Goal: Information Seeking & Learning: Find specific page/section

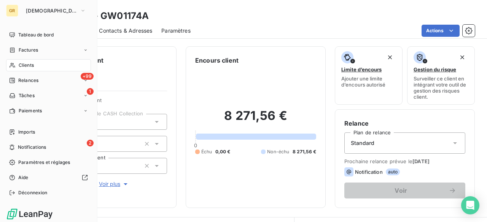
click at [8, 8] on div "GR" at bounding box center [12, 11] width 12 height 12
click at [58, 10] on span "[DEMOGRAPHIC_DATA]" at bounding box center [51, 11] width 51 height 6
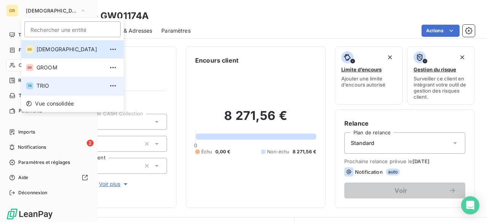
click at [68, 88] on span "TRIO" at bounding box center [70, 86] width 67 height 8
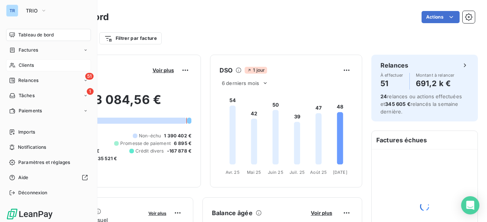
click at [41, 68] on div "Clients" at bounding box center [48, 65] width 85 height 12
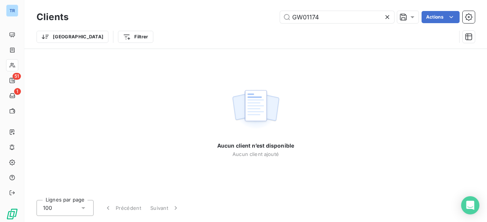
click at [386, 16] on icon at bounding box center [387, 17] width 4 height 4
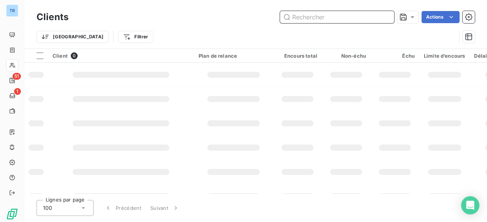
click at [353, 18] on input "text" at bounding box center [337, 17] width 114 height 12
paste input "TR00428"
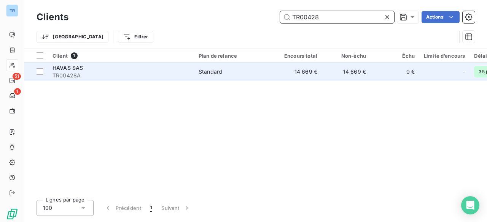
type input "TR00428"
click at [118, 68] on div "HAVAS SAS" at bounding box center [120, 68] width 137 height 8
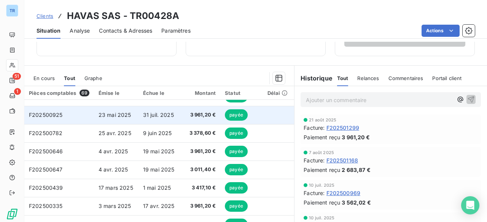
scroll to position [152, 0]
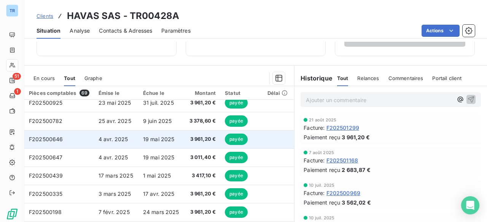
click at [127, 147] on td "4 avr. 2025" at bounding box center [116, 139] width 44 height 18
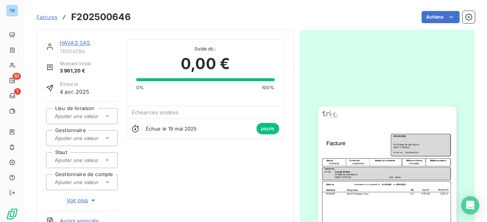
click at [390, 154] on img "button" at bounding box center [387, 204] width 138 height 195
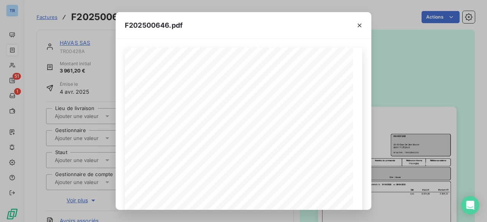
click at [356, 27] on icon "button" at bounding box center [360, 26] width 8 height 8
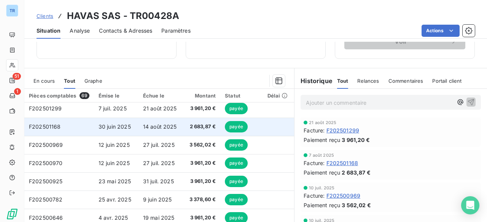
scroll to position [184, 0]
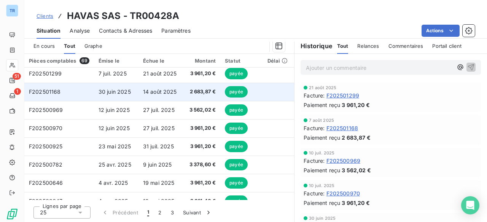
click at [169, 93] on span "14 août 2025" at bounding box center [160, 92] width 34 height 6
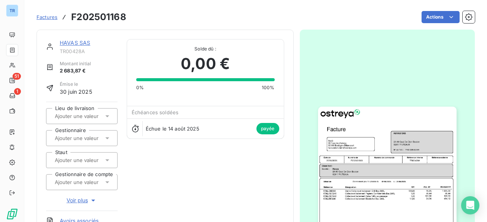
click at [362, 121] on img "button" at bounding box center [387, 204] width 138 height 195
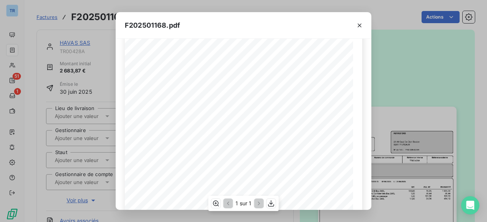
scroll to position [93, 0]
click at [360, 27] on icon "button" at bounding box center [360, 26] width 8 height 8
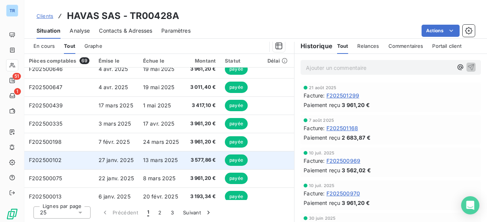
scroll to position [228, 0]
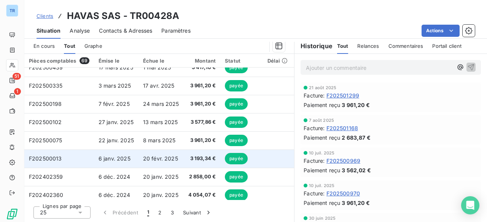
click at [136, 156] on td "6 janv. 2025" at bounding box center [116, 159] width 44 height 18
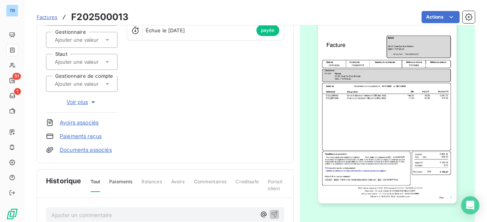
scroll to position [114, 0]
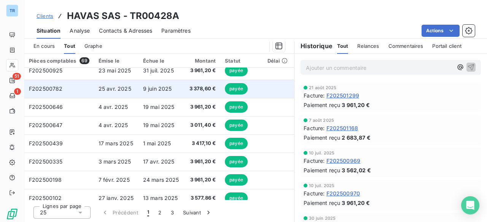
scroll to position [228, 0]
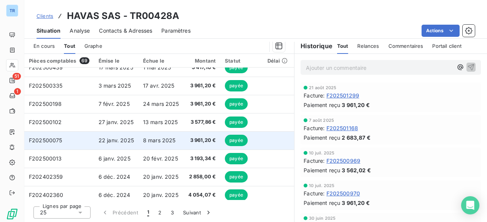
click at [123, 136] on td "22 janv. 2025" at bounding box center [116, 141] width 44 height 18
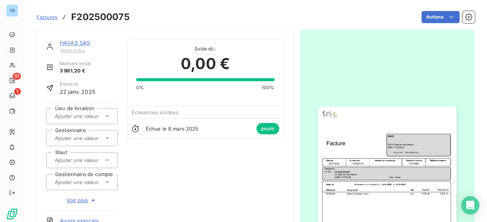
click at [399, 137] on img "button" at bounding box center [387, 204] width 138 height 195
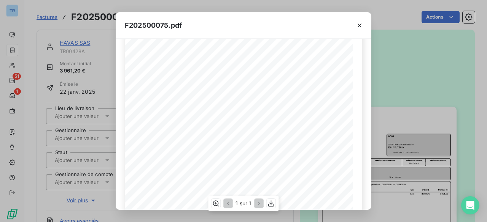
scroll to position [152, 0]
click at [361, 27] on icon "button" at bounding box center [360, 26] width 4 height 4
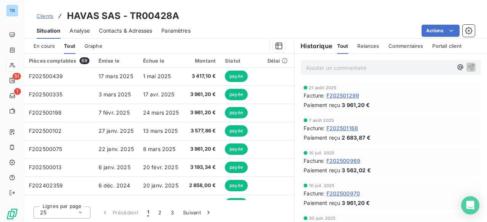
scroll to position [213, 0]
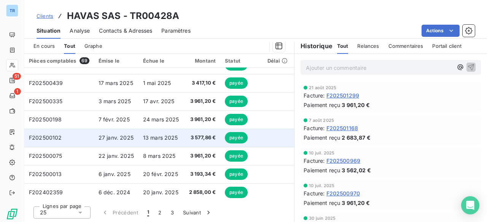
click at [134, 137] on td "27 janv. 2025" at bounding box center [116, 138] width 44 height 18
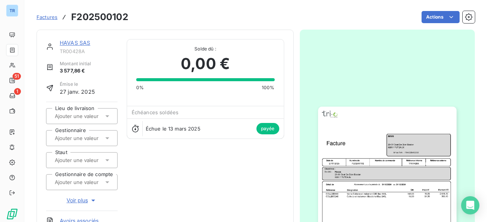
click at [373, 151] on img "button" at bounding box center [387, 204] width 138 height 195
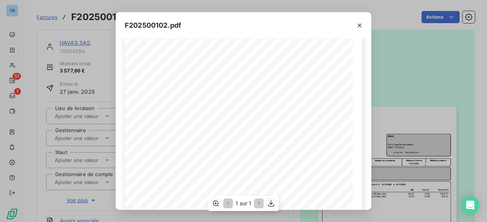
scroll to position [76, 0]
click at [358, 25] on icon "button" at bounding box center [360, 26] width 8 height 8
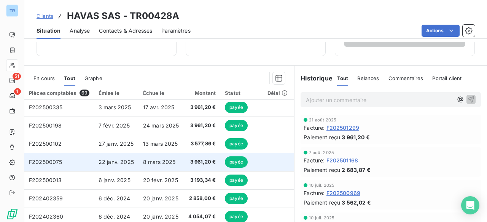
scroll to position [228, 0]
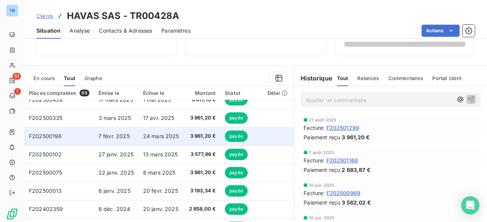
click at [122, 140] on td "7 févr. 2025" at bounding box center [116, 136] width 44 height 18
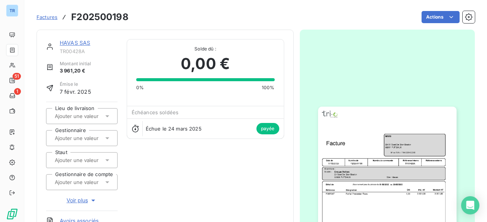
click at [377, 132] on img "button" at bounding box center [387, 204] width 138 height 195
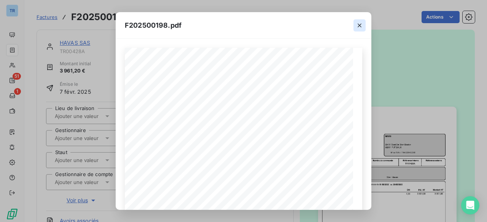
click at [358, 22] on icon "button" at bounding box center [360, 26] width 8 height 8
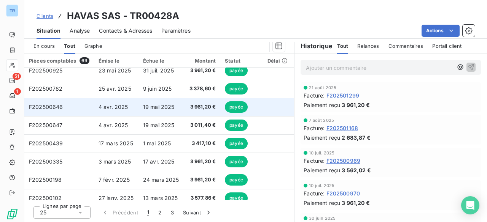
scroll to position [190, 0]
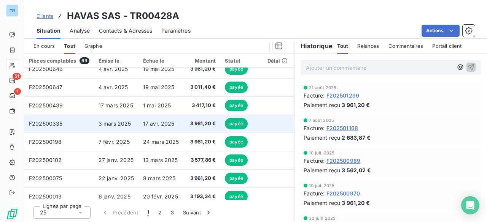
click at [118, 121] on span "3 mars 2025" at bounding box center [115, 124] width 33 height 6
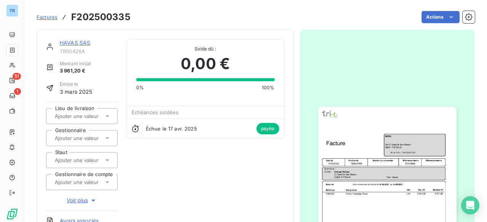
click at [359, 126] on img "button" at bounding box center [387, 204] width 138 height 195
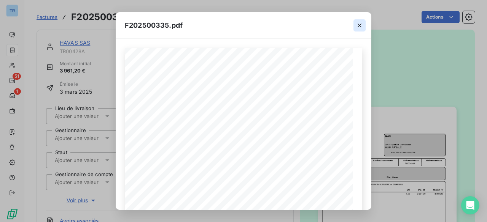
click at [360, 25] on icon "button" at bounding box center [360, 26] width 8 height 8
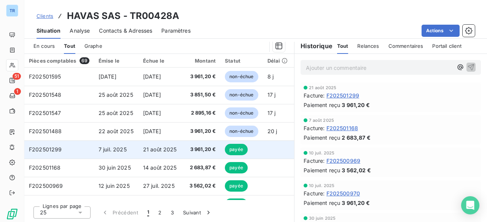
click at [124, 145] on td "7 juil. 2025" at bounding box center [116, 150] width 44 height 18
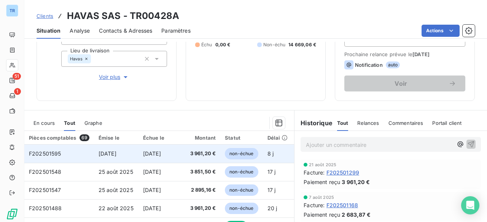
scroll to position [152, 0]
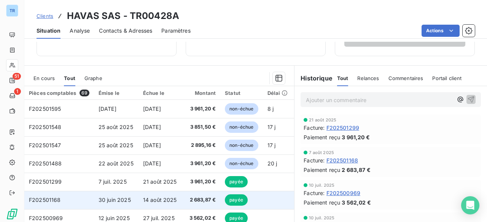
click at [149, 195] on td "14 août 2025" at bounding box center [160, 200] width 45 height 18
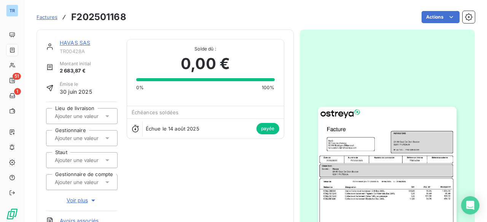
click at [418, 127] on img "button" at bounding box center [387, 204] width 138 height 195
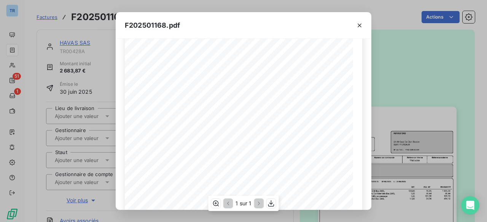
scroll to position [76, 0]
drag, startPoint x: 361, startPoint y: 23, endPoint x: 321, endPoint y: 22, distance: 39.6
click at [361, 23] on icon "button" at bounding box center [360, 26] width 8 height 8
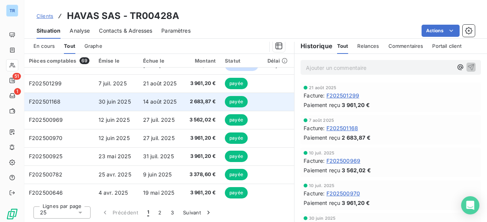
scroll to position [76, 0]
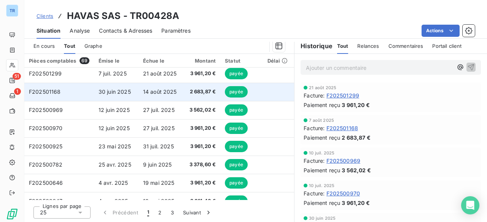
click at [129, 90] on span "30 juin 2025" at bounding box center [115, 92] width 32 height 6
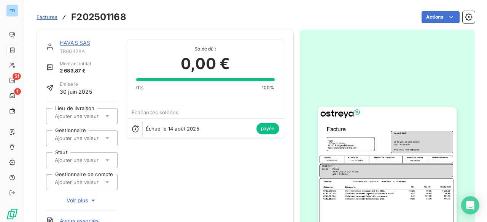
click at [362, 122] on img "button" at bounding box center [387, 204] width 138 height 195
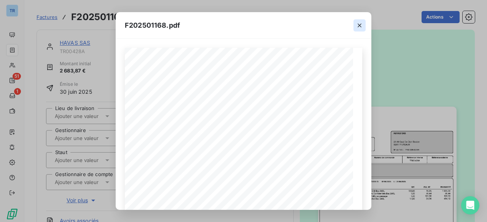
click at [363, 19] on button "button" at bounding box center [359, 25] width 12 height 12
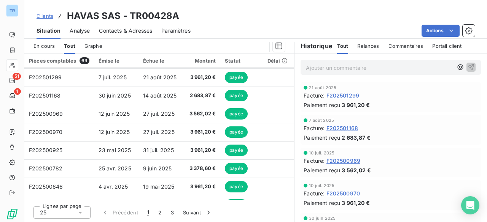
scroll to position [60, 0]
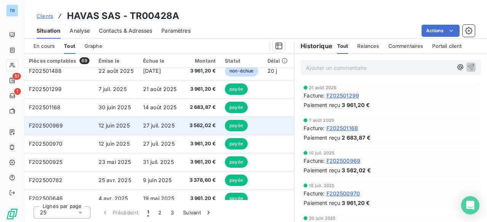
click at [151, 121] on td "27 juil. 2025" at bounding box center [160, 126] width 45 height 18
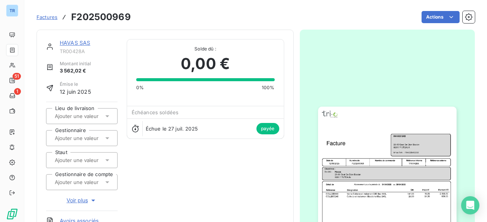
click at [345, 115] on img "button" at bounding box center [387, 204] width 138 height 195
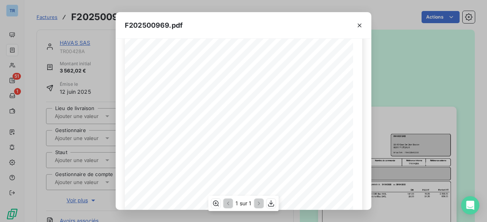
scroll to position [17, 0]
drag, startPoint x: 357, startPoint y: 29, endPoint x: 219, endPoint y: 11, distance: 138.4
click at [357, 29] on icon "button" at bounding box center [360, 26] width 8 height 8
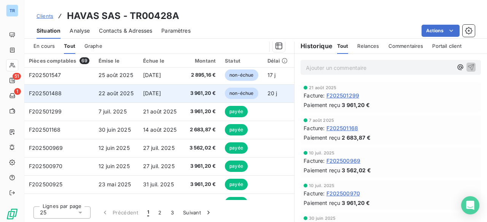
scroll to position [76, 0]
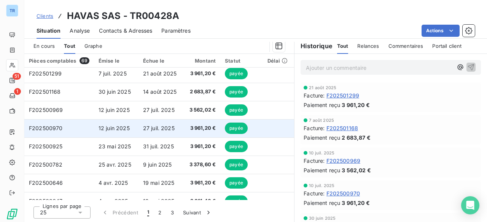
click at [172, 128] on span "27 juil. 2025" at bounding box center [159, 128] width 32 height 6
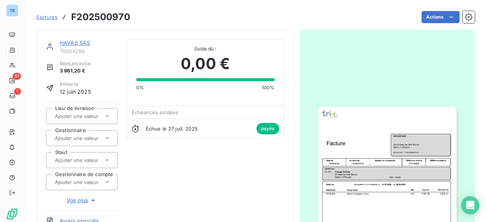
click at [386, 146] on img "button" at bounding box center [387, 204] width 138 height 195
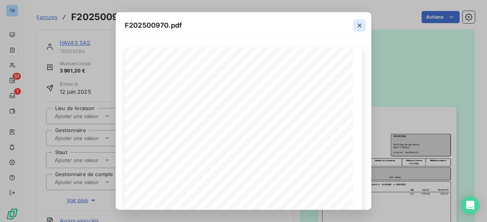
click at [358, 24] on icon "button" at bounding box center [360, 26] width 4 height 4
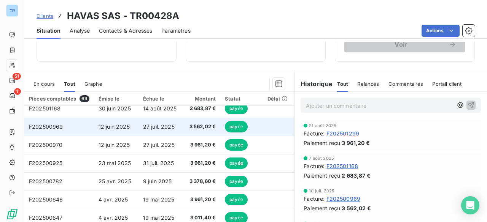
scroll to position [114, 0]
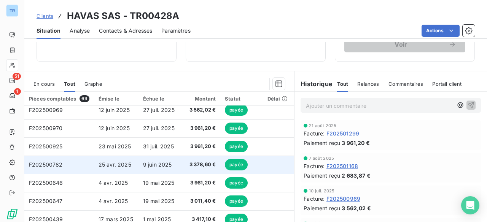
click at [180, 165] on td "9 juin 2025" at bounding box center [160, 165] width 45 height 18
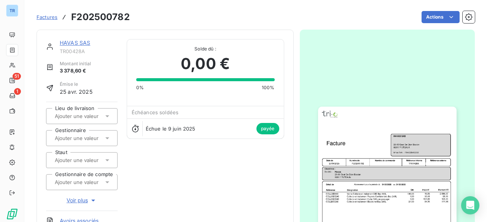
click at [388, 135] on img "button" at bounding box center [387, 204] width 138 height 195
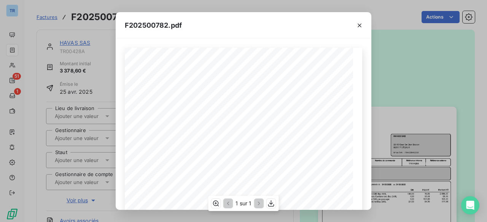
scroll to position [38, 0]
click at [342, 154] on div "Référence interne Numéro de Date de Numéro de commande Référence externe 29-30 …" at bounding box center [243, 171] width 237 height 323
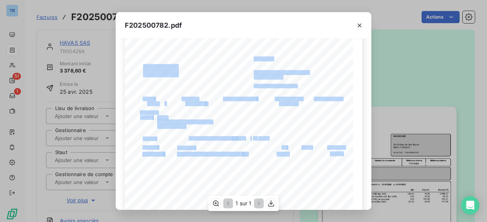
click at [340, 151] on div "Référence interne Numéro de Date de Numéro de commande Référence externe 29-30 …" at bounding box center [243, 171] width 237 height 323
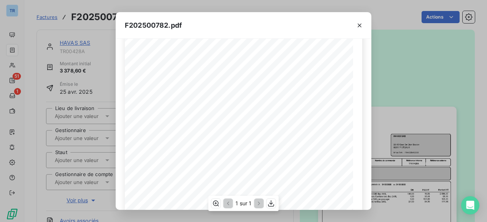
click at [340, 157] on span "56,44" at bounding box center [340, 157] width 10 height 3
click at [357, 24] on icon "button" at bounding box center [360, 26] width 8 height 8
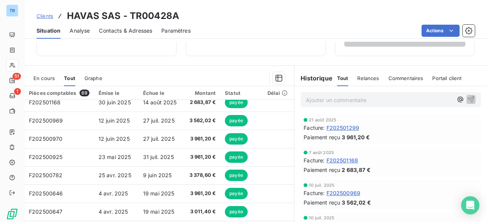
scroll to position [114, 0]
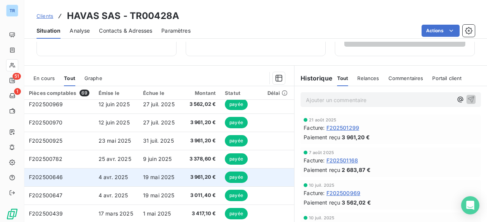
click at [160, 176] on span "19 mai 2025" at bounding box center [159, 177] width 32 height 6
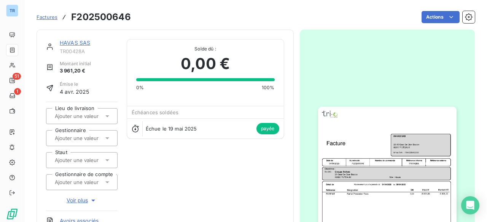
click at [376, 137] on img "button" at bounding box center [387, 204] width 138 height 195
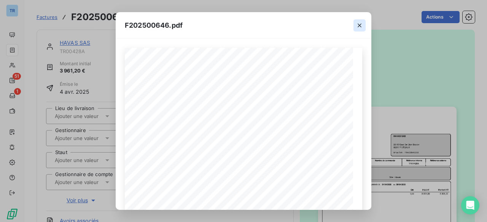
click at [358, 26] on icon "button" at bounding box center [360, 26] width 4 height 4
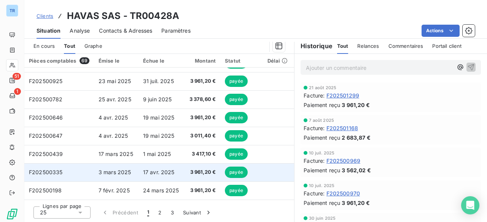
scroll to position [152, 0]
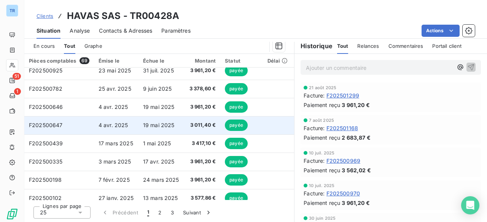
click at [184, 127] on td "3 011,40 €" at bounding box center [202, 125] width 37 height 18
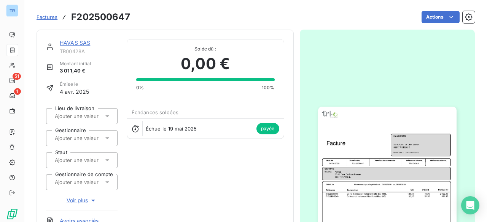
click at [374, 132] on img "button" at bounding box center [387, 204] width 138 height 195
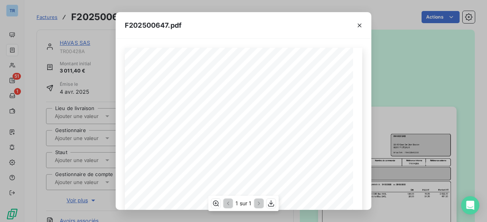
scroll to position [38, 0]
click at [356, 24] on icon "button" at bounding box center [360, 26] width 8 height 8
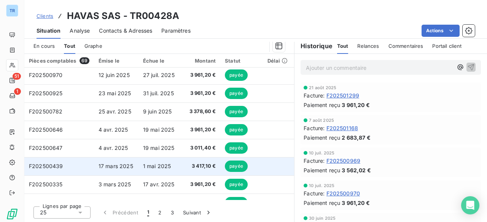
scroll to position [152, 0]
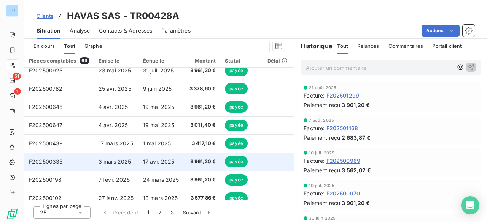
click at [157, 159] on span "17 avr. 2025" at bounding box center [159, 162] width 32 height 6
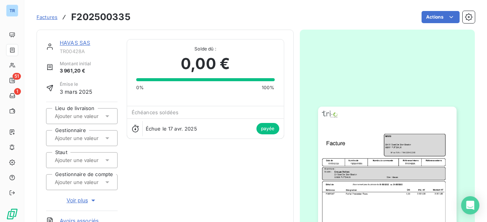
click at [381, 131] on img "button" at bounding box center [387, 204] width 138 height 195
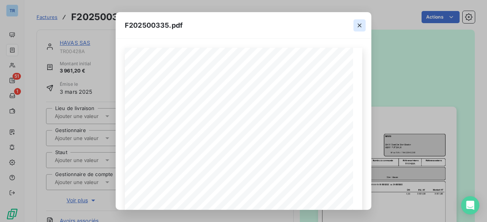
click at [359, 25] on icon "button" at bounding box center [360, 26] width 8 height 8
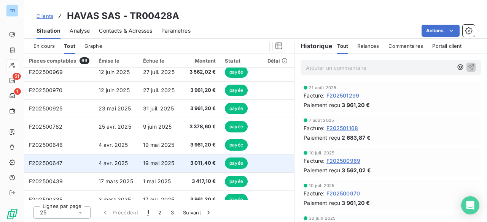
scroll to position [152, 0]
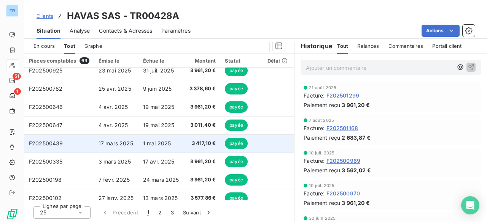
click at [137, 143] on td "17 mars 2025" at bounding box center [116, 144] width 44 height 18
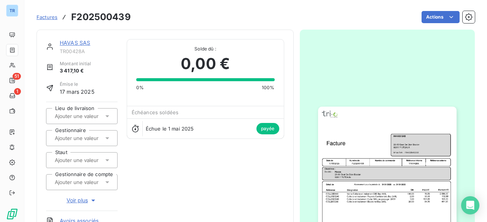
click at [353, 128] on img "button" at bounding box center [387, 204] width 138 height 195
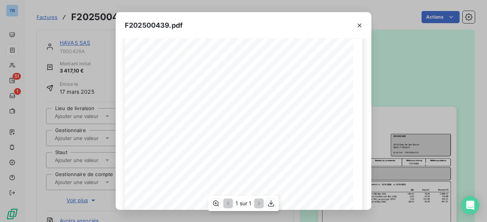
scroll to position [38, 0]
drag, startPoint x: 362, startPoint y: 25, endPoint x: 359, endPoint y: 40, distance: 15.1
click at [362, 25] on icon "button" at bounding box center [360, 26] width 8 height 8
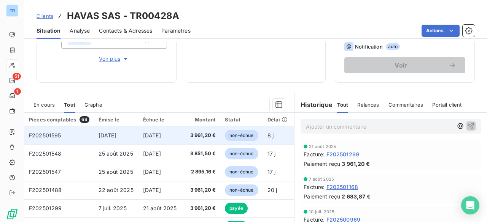
scroll to position [114, 0]
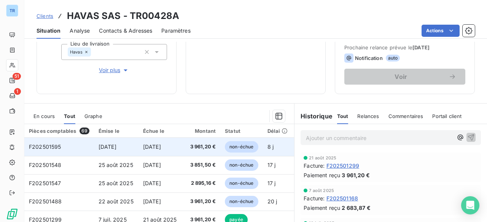
click at [137, 144] on td "[DATE]" at bounding box center [116, 147] width 44 height 18
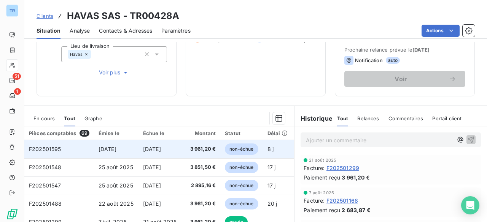
scroll to position [114, 0]
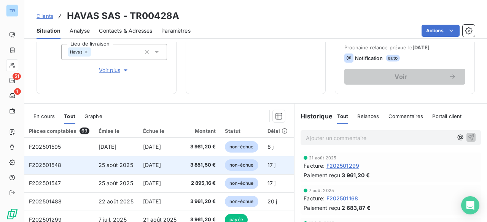
click at [147, 162] on span "[DATE]" at bounding box center [152, 165] width 18 height 6
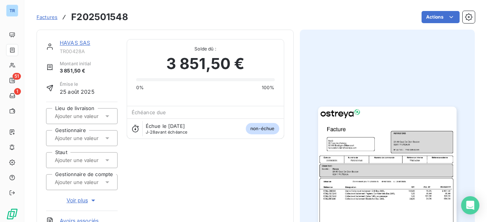
click at [366, 149] on img "button" at bounding box center [387, 204] width 138 height 195
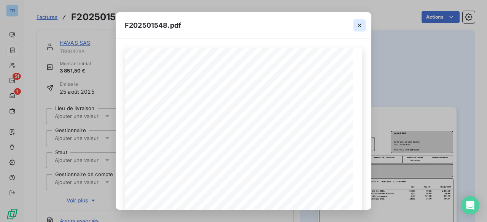
click at [361, 26] on icon "button" at bounding box center [360, 26] width 8 height 8
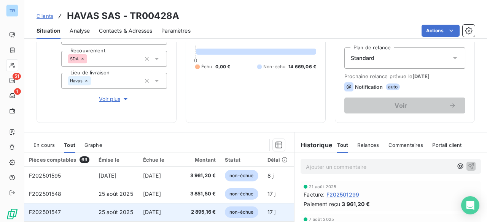
scroll to position [152, 0]
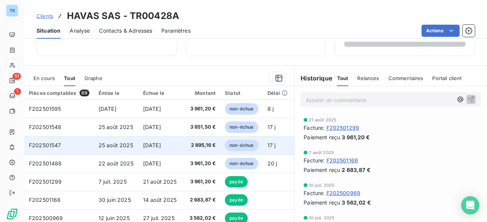
click at [126, 146] on span "25 août 2025" at bounding box center [116, 145] width 35 height 6
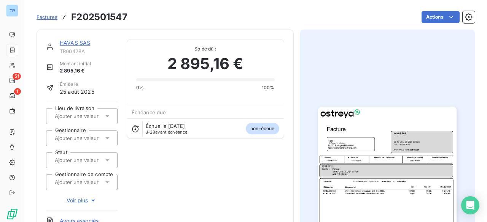
click at [342, 153] on img "button" at bounding box center [387, 204] width 138 height 195
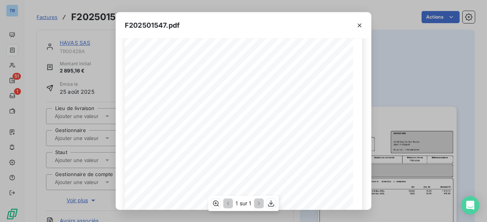
scroll to position [114, 0]
drag, startPoint x: 361, startPoint y: 26, endPoint x: 294, endPoint y: 26, distance: 66.2
click at [361, 26] on icon "button" at bounding box center [360, 26] width 4 height 4
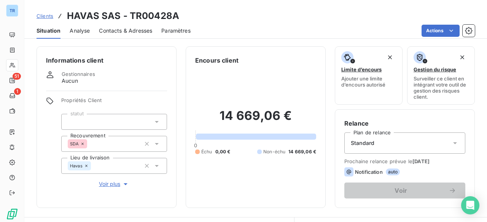
scroll to position [152, 0]
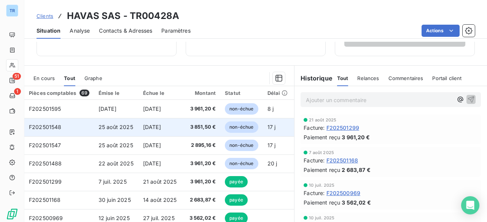
click at [175, 127] on td "[DATE]" at bounding box center [160, 127] width 45 height 18
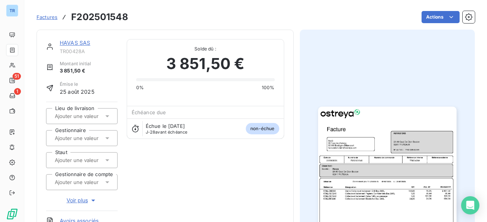
click at [393, 137] on img "button" at bounding box center [387, 204] width 138 height 195
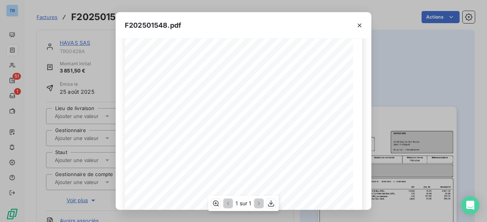
scroll to position [38, 0]
click at [361, 24] on icon "button" at bounding box center [360, 26] width 4 height 4
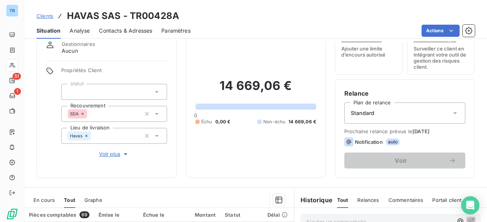
scroll to position [76, 0]
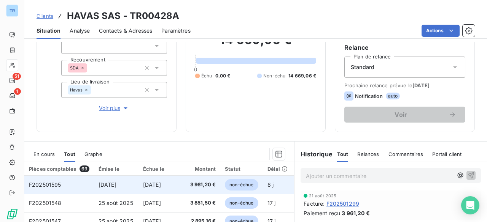
click at [138, 183] on td "[DATE]" at bounding box center [160, 185] width 45 height 18
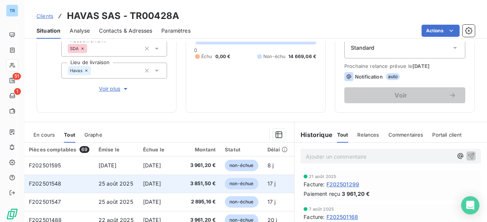
scroll to position [152, 0]
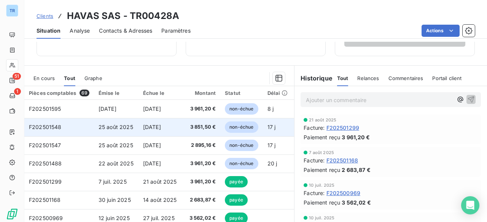
click at [116, 127] on span "25 août 2025" at bounding box center [116, 127] width 35 height 6
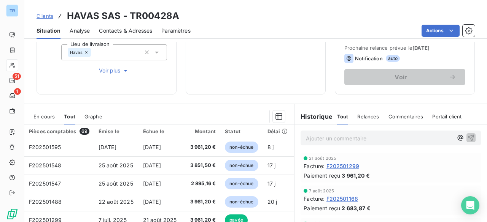
scroll to position [114, 0]
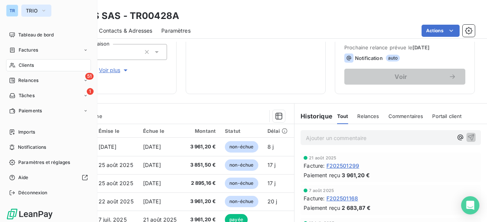
click at [30, 10] on span "TRIO" at bounding box center [32, 11] width 12 height 6
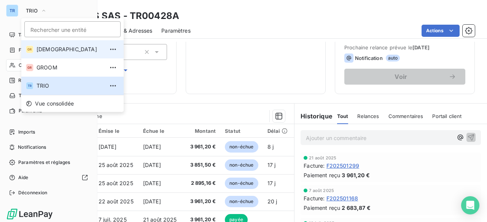
click at [59, 49] on span "[DEMOGRAPHIC_DATA]" at bounding box center [70, 50] width 67 height 8
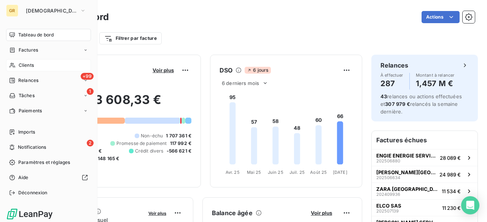
click at [14, 66] on icon at bounding box center [12, 65] width 5 height 5
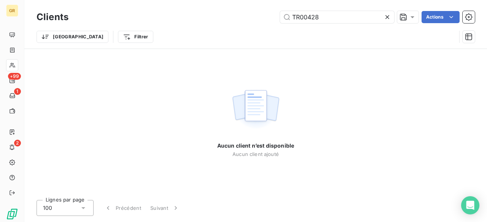
click at [389, 17] on icon at bounding box center [387, 17] width 8 height 8
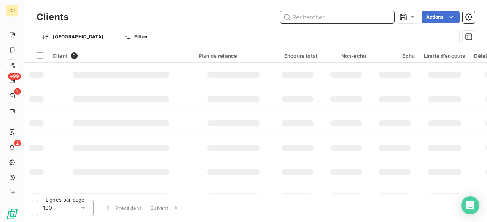
click at [344, 17] on input "text" at bounding box center [337, 17] width 114 height 12
paste input "GW02386"
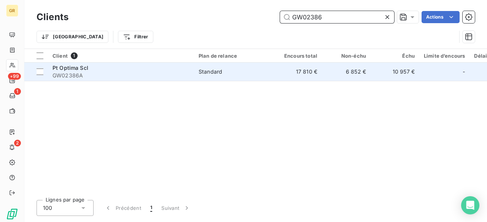
type input "GW02386"
click at [128, 76] on span "GW02386A" at bounding box center [120, 76] width 137 height 8
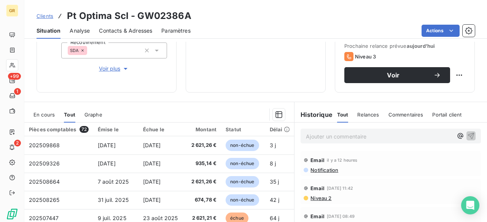
scroll to position [108, 0]
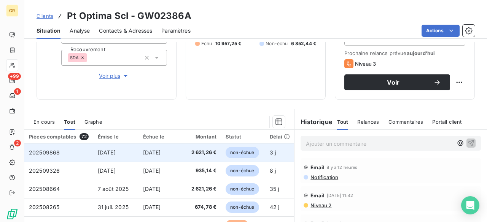
click at [140, 154] on td "[DATE]" at bounding box center [160, 153] width 45 height 18
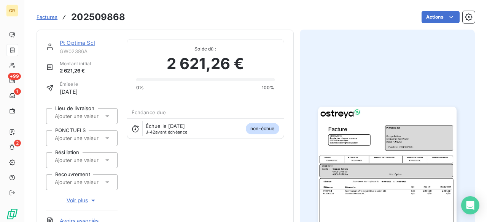
click at [375, 146] on img "button" at bounding box center [387, 204] width 138 height 195
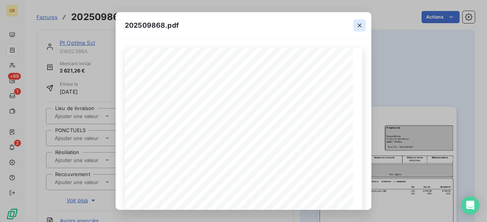
click at [359, 25] on icon "button" at bounding box center [360, 26] width 4 height 4
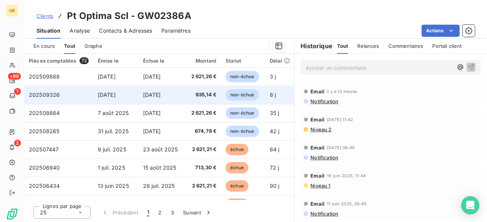
click at [144, 95] on span "[DATE]" at bounding box center [152, 95] width 18 height 6
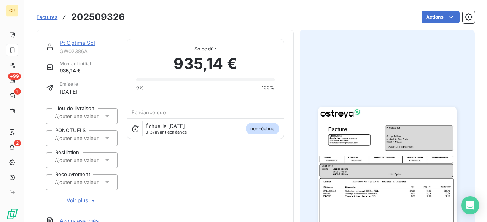
click at [358, 122] on img "button" at bounding box center [387, 204] width 138 height 195
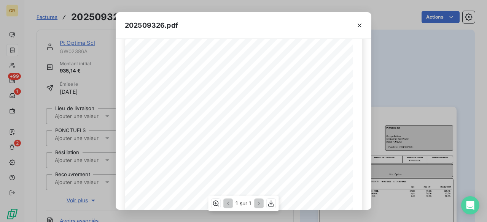
scroll to position [38, 0]
click at [358, 26] on icon "button" at bounding box center [360, 26] width 8 height 8
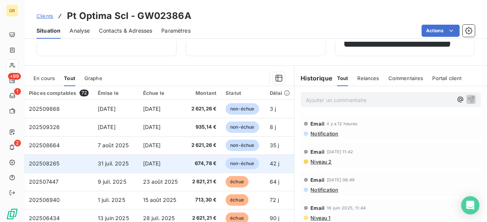
click at [171, 159] on td "[DATE]" at bounding box center [160, 164] width 45 height 18
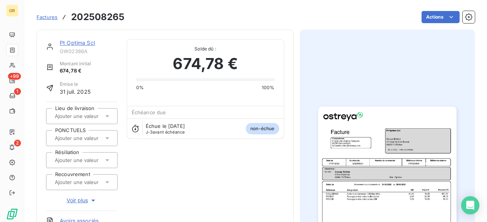
click at [410, 145] on img "button" at bounding box center [387, 204] width 138 height 195
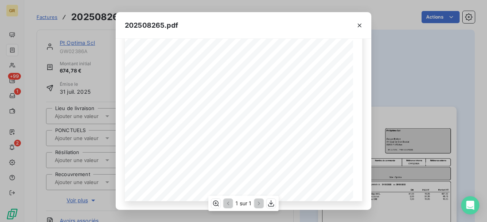
scroll to position [17, 0]
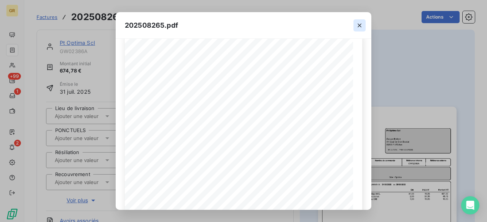
click at [362, 22] on icon "button" at bounding box center [360, 26] width 8 height 8
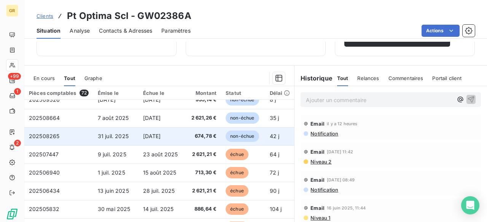
scroll to position [38, 0]
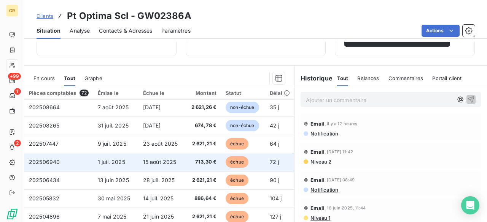
click at [189, 156] on td "713,30 €" at bounding box center [203, 162] width 38 height 18
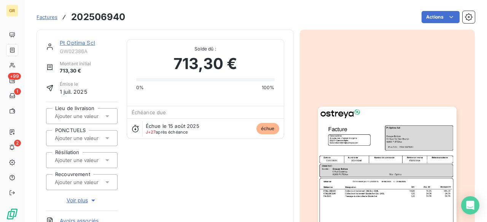
click at [360, 148] on img "button" at bounding box center [387, 204] width 138 height 195
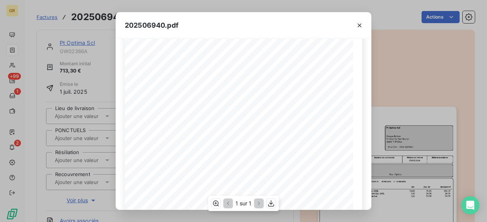
scroll to position [76, 0]
click at [360, 28] on icon "button" at bounding box center [360, 26] width 8 height 8
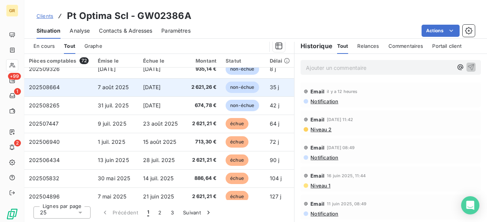
scroll to position [38, 0]
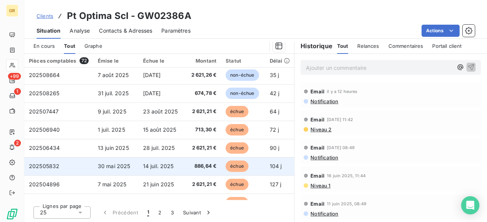
click at [118, 161] on td "30 mai 2025" at bounding box center [115, 166] width 45 height 18
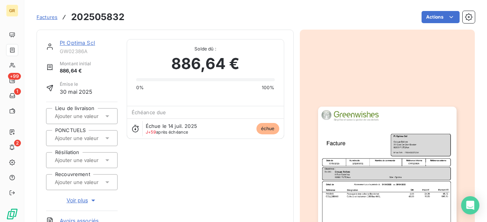
click at [356, 154] on img "button" at bounding box center [387, 204] width 138 height 195
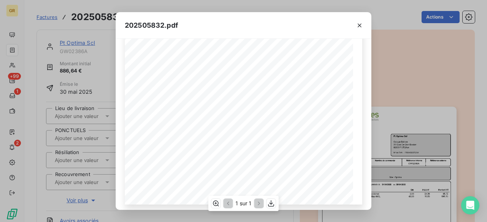
scroll to position [169, 0]
drag, startPoint x: 360, startPoint y: 24, endPoint x: 356, endPoint y: 23, distance: 3.9
click at [359, 24] on icon "button" at bounding box center [360, 26] width 8 height 8
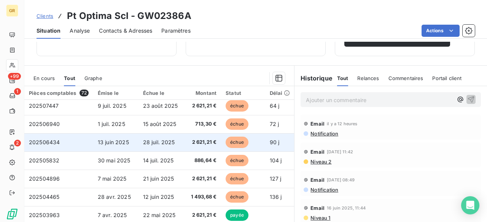
scroll to position [114, 0]
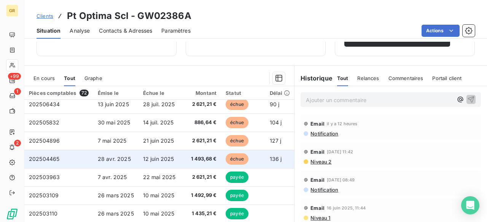
click at [176, 159] on td "12 juin 2025" at bounding box center [160, 159] width 45 height 18
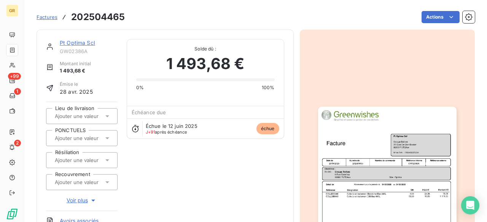
click at [390, 149] on img "button" at bounding box center [387, 204] width 138 height 195
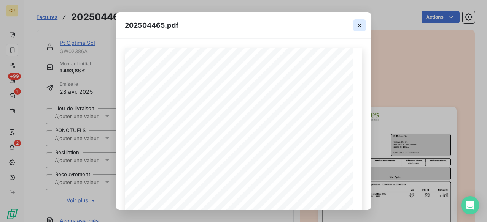
click at [358, 24] on icon "button" at bounding box center [360, 26] width 8 height 8
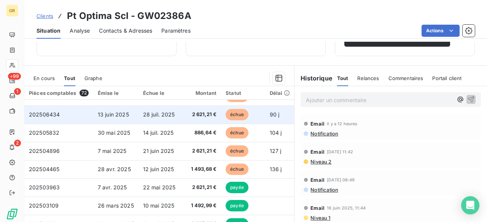
scroll to position [114, 0]
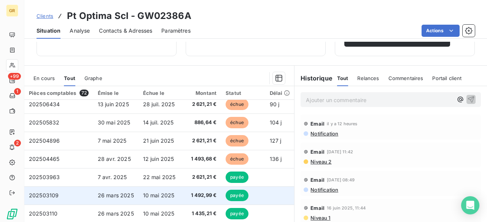
click at [198, 196] on span "1 492,99 €" at bounding box center [202, 196] width 29 height 8
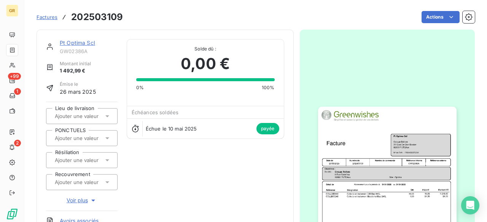
click at [395, 158] on img "button" at bounding box center [387, 204] width 138 height 195
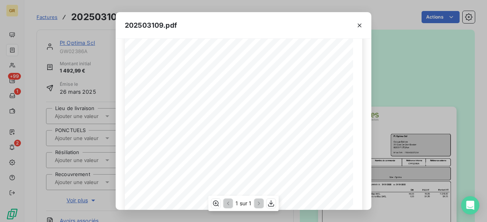
scroll to position [114, 0]
click at [361, 29] on icon "button" at bounding box center [360, 26] width 8 height 8
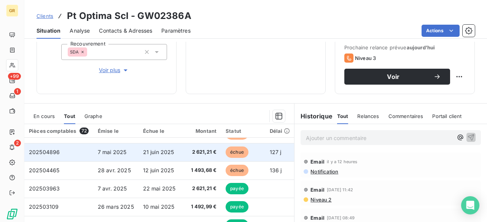
scroll to position [152, 0]
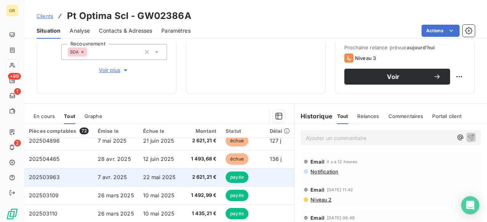
click at [153, 179] on span "22 mai 2025" at bounding box center [159, 177] width 33 height 6
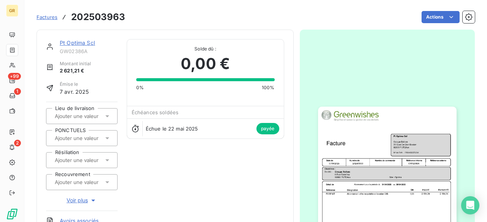
click at [359, 137] on img "button" at bounding box center [387, 204] width 138 height 195
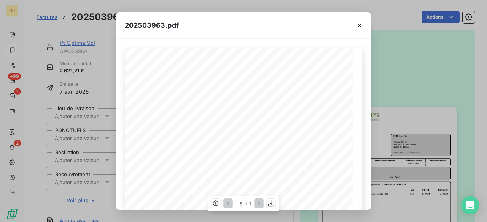
scroll to position [38, 0]
click at [359, 28] on icon "button" at bounding box center [360, 26] width 8 height 8
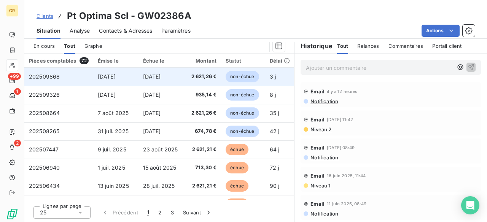
click at [184, 81] on td "2 621,26 €" at bounding box center [203, 77] width 38 height 18
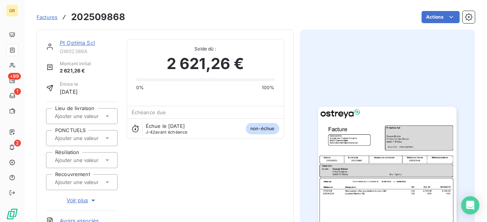
click at [407, 149] on img "button" at bounding box center [387, 204] width 138 height 195
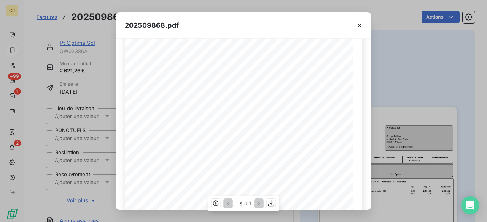
scroll to position [114, 0]
click at [358, 30] on button "button" at bounding box center [359, 25] width 12 height 12
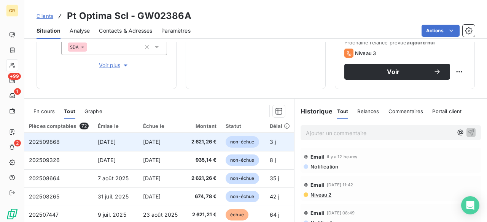
scroll to position [152, 0]
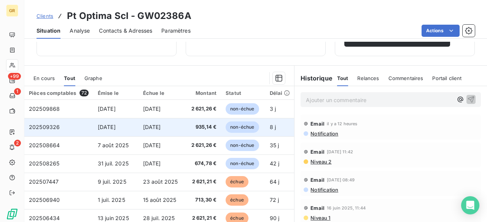
click at [143, 127] on span "[DATE]" at bounding box center [152, 127] width 18 height 6
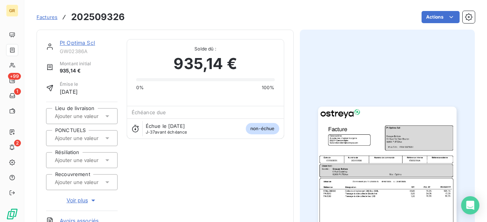
click at [356, 151] on img "button" at bounding box center [387, 204] width 138 height 195
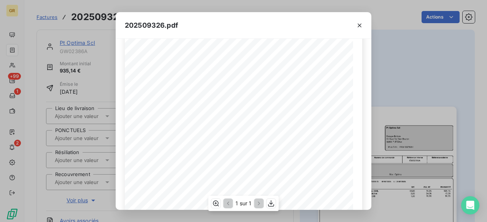
scroll to position [76, 0]
click at [359, 24] on icon "button" at bounding box center [360, 26] width 8 height 8
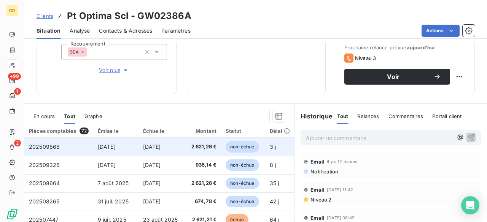
scroll to position [38, 0]
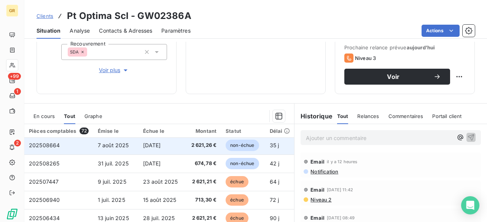
click at [168, 149] on td "[DATE]" at bounding box center [160, 146] width 45 height 18
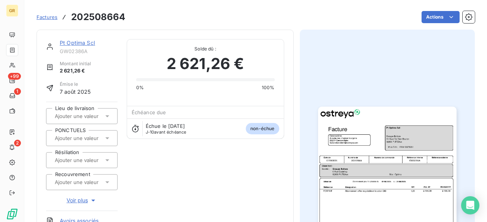
click at [400, 158] on img "button" at bounding box center [387, 204] width 138 height 195
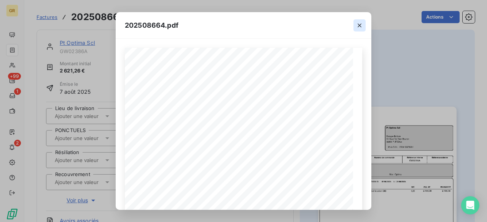
click at [358, 25] on icon "button" at bounding box center [360, 26] width 8 height 8
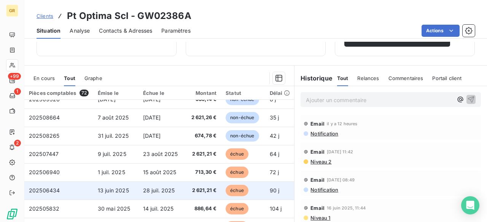
scroll to position [38, 0]
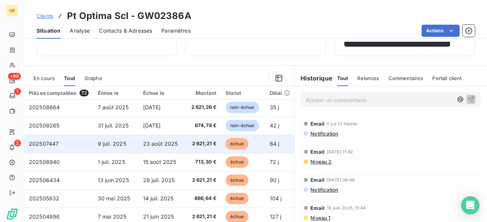
click at [164, 144] on span "23 août 2025" at bounding box center [160, 144] width 35 height 6
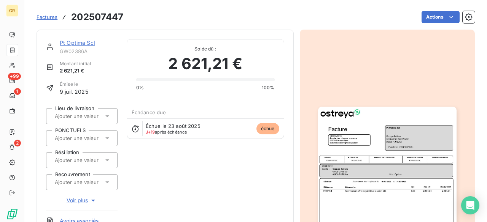
click at [388, 144] on img "button" at bounding box center [387, 204] width 138 height 195
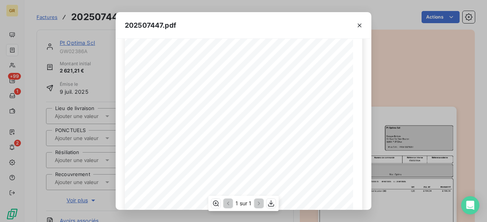
scroll to position [76, 0]
drag, startPoint x: 359, startPoint y: 25, endPoint x: 319, endPoint y: 24, distance: 39.2
click at [359, 25] on icon "button" at bounding box center [360, 26] width 8 height 8
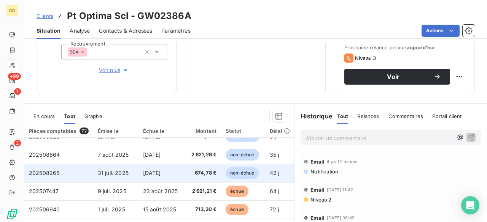
scroll to position [76, 0]
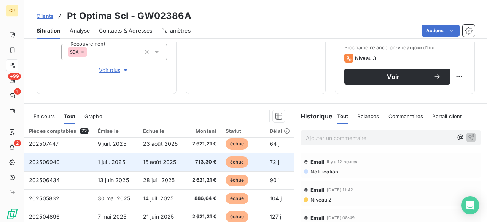
click at [198, 163] on span "713,30 €" at bounding box center [202, 163] width 29 height 8
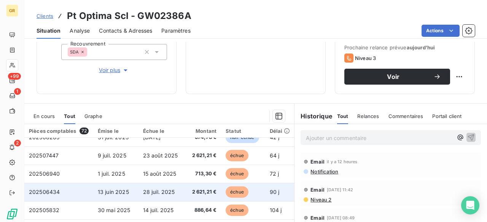
scroll to position [76, 0]
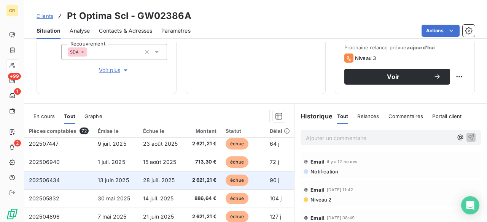
click at [179, 184] on td "28 juil. 2025" at bounding box center [160, 181] width 45 height 18
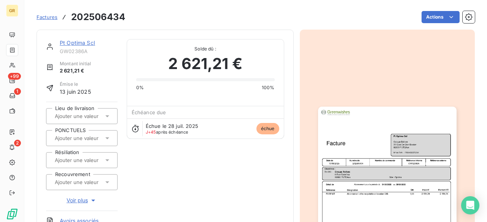
click at [381, 143] on img "button" at bounding box center [387, 204] width 138 height 195
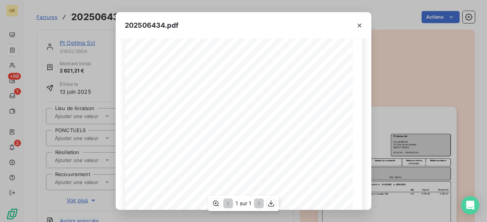
scroll to position [38, 0]
click at [360, 26] on icon "button" at bounding box center [360, 26] width 8 height 8
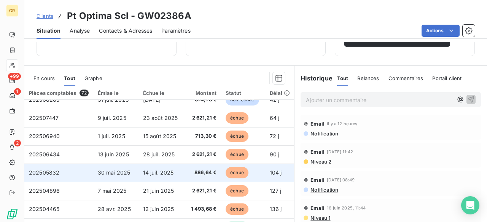
scroll to position [76, 0]
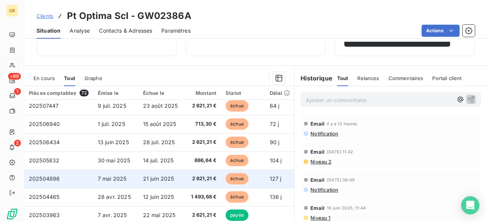
click at [122, 181] on span "7 mai 2025" at bounding box center [112, 179] width 29 height 6
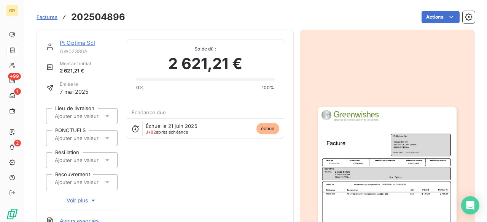
click at [417, 146] on img "button" at bounding box center [387, 204] width 138 height 195
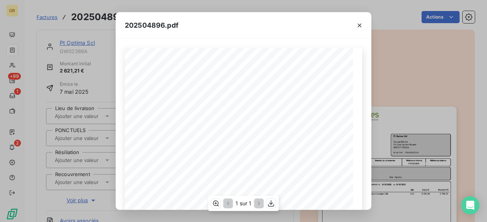
scroll to position [38, 0]
click at [357, 24] on icon "button" at bounding box center [360, 26] width 8 height 8
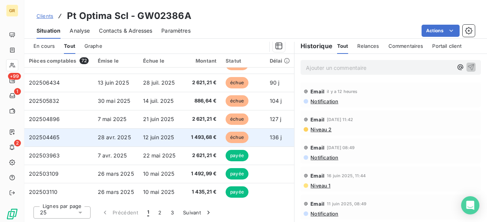
scroll to position [114, 0]
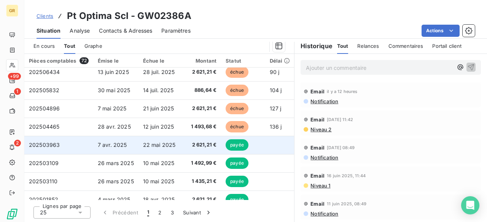
click at [210, 145] on span "2 621,21 €" at bounding box center [202, 145] width 29 height 8
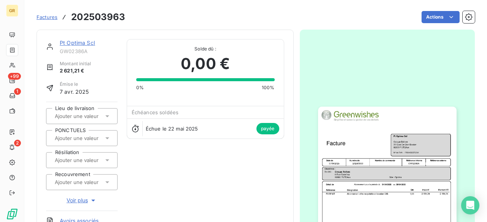
click at [370, 149] on img "button" at bounding box center [387, 204] width 138 height 195
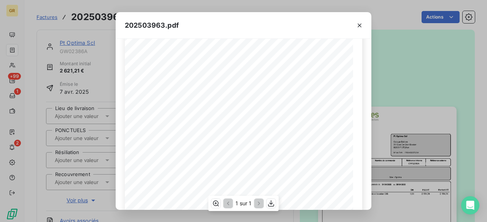
scroll to position [38, 0]
click at [364, 27] on button "button" at bounding box center [359, 25] width 12 height 12
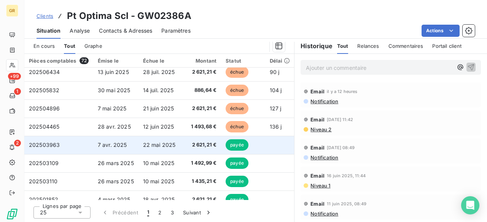
scroll to position [152, 0]
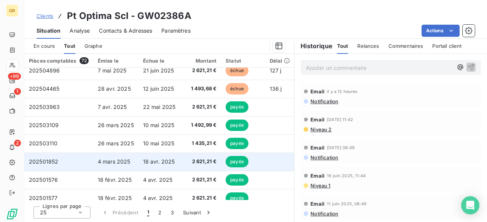
click at [191, 160] on span "2 621,21 €" at bounding box center [202, 162] width 29 height 8
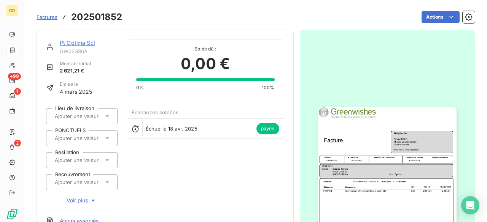
click at [378, 135] on img "button" at bounding box center [387, 204] width 138 height 195
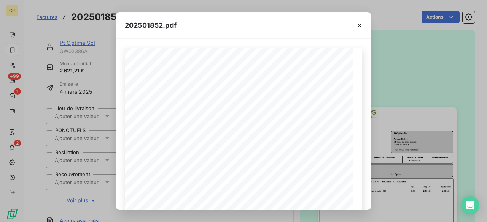
drag, startPoint x: 361, startPoint y: 26, endPoint x: 340, endPoint y: 25, distance: 21.7
click at [361, 26] on icon "button" at bounding box center [360, 26] width 8 height 8
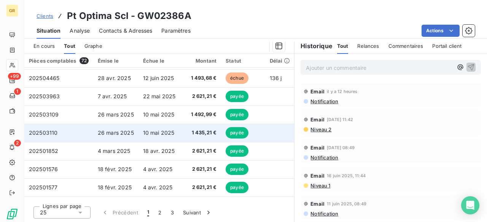
scroll to position [152, 0]
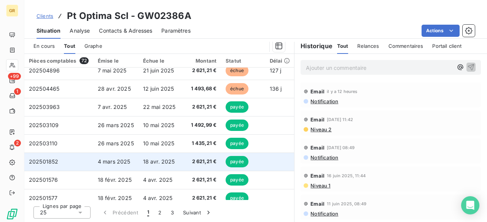
click at [203, 161] on span "2 621,21 €" at bounding box center [202, 162] width 29 height 8
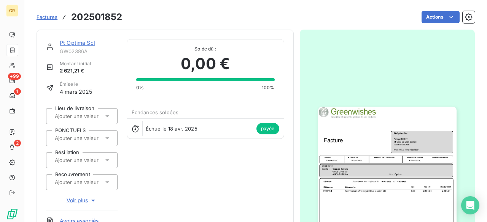
click at [409, 178] on img "button" at bounding box center [387, 204] width 138 height 195
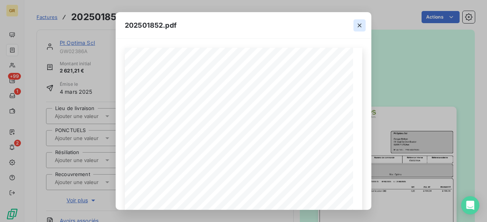
click at [358, 26] on icon "button" at bounding box center [360, 26] width 4 height 4
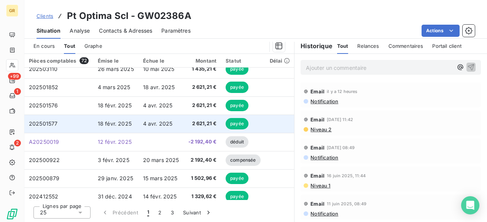
scroll to position [190, 0]
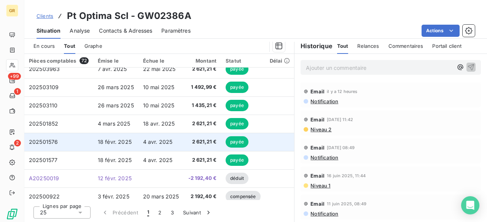
click at [200, 140] on span "2 621,21 €" at bounding box center [202, 142] width 29 height 8
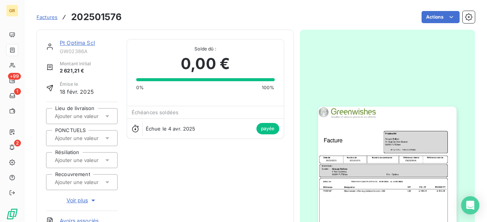
click at [348, 156] on div at bounding box center [387, 205] width 175 height 350
click at [385, 170] on img "button" at bounding box center [387, 204] width 138 height 195
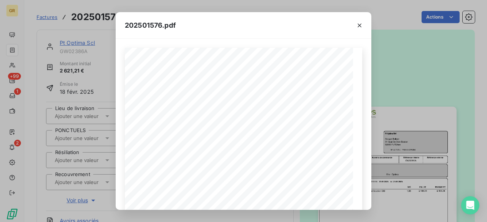
click at [99, 22] on div "202501576.pdf Référence interne Numéro de Date de Numéro de commande Référence …" at bounding box center [243, 111] width 487 height 222
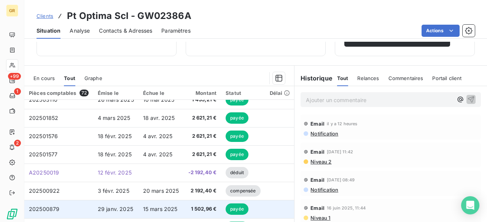
scroll to position [190, 0]
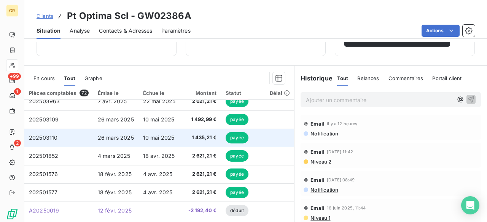
click at [148, 136] on span "10 mai 2025" at bounding box center [159, 138] width 32 height 6
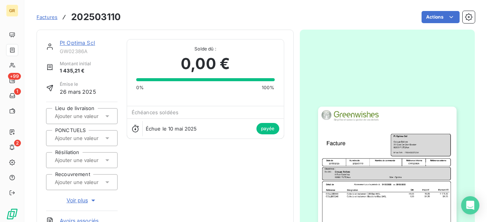
click at [473, 159] on section "Factures 202503110 Actions Pt Optima ScI GW02386A Montant initial 1 435,21 € Ém…" at bounding box center [255, 111] width 462 height 222
click at [405, 159] on img "button" at bounding box center [387, 204] width 138 height 195
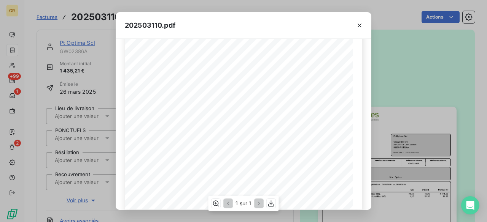
scroll to position [169, 0]
drag, startPoint x: 358, startPoint y: 27, endPoint x: 356, endPoint y: 70, distance: 42.6
click at [358, 27] on icon "button" at bounding box center [360, 26] width 8 height 8
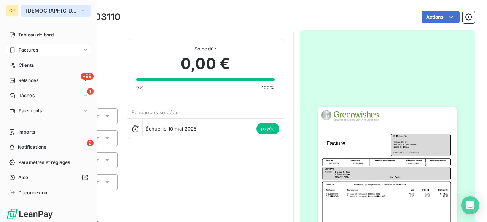
click at [30, 8] on span "[DEMOGRAPHIC_DATA]" at bounding box center [51, 11] width 51 height 6
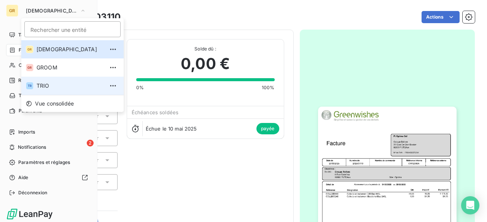
click at [57, 84] on span "TRIO" at bounding box center [70, 86] width 67 height 8
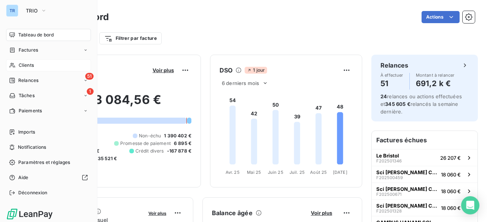
click at [45, 68] on div "Clients" at bounding box center [48, 65] width 85 height 12
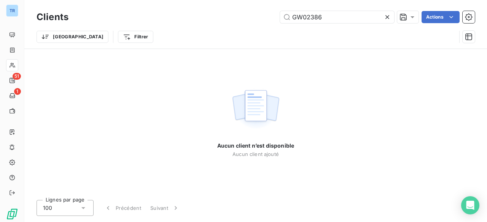
click at [383, 16] on icon at bounding box center [387, 17] width 8 height 8
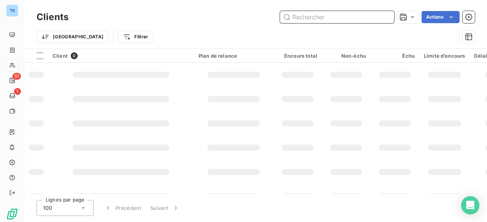
click at [330, 19] on input "text" at bounding box center [337, 17] width 114 height 12
paste input "TR00608"
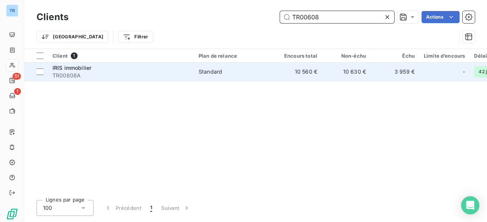
type input "TR00608"
click at [126, 68] on div "IRIS immobilier" at bounding box center [120, 68] width 137 height 8
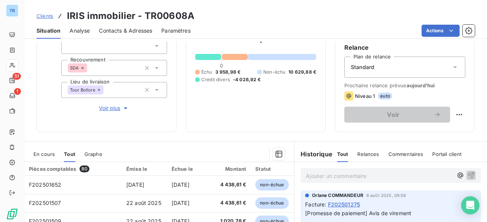
scroll to position [114, 0]
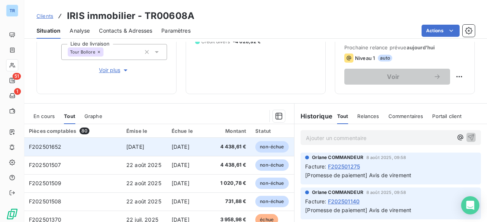
click at [111, 143] on td "F202501652" at bounding box center [72, 147] width 97 height 18
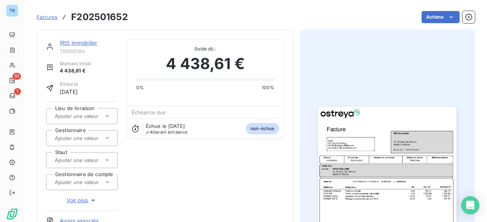
click at [349, 144] on img "button" at bounding box center [387, 204] width 138 height 195
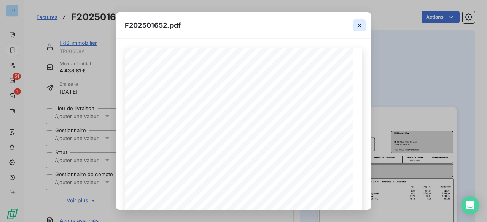
click at [358, 22] on icon "button" at bounding box center [360, 26] width 8 height 8
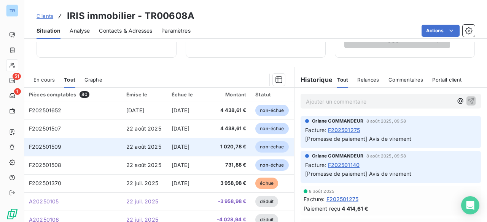
scroll to position [152, 0]
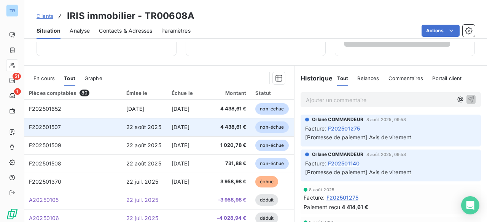
click at [130, 124] on span "22 août 2025" at bounding box center [143, 127] width 35 height 6
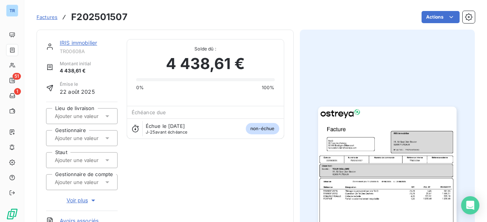
click at [380, 162] on img "button" at bounding box center [387, 204] width 138 height 195
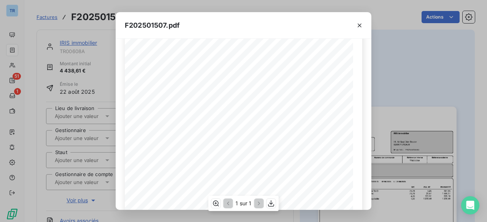
scroll to position [114, 0]
click at [359, 27] on icon "button" at bounding box center [360, 26] width 8 height 8
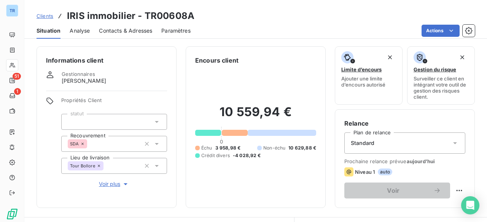
scroll to position [152, 0]
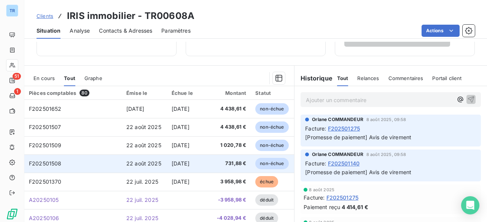
click at [138, 165] on span "22 août 2025" at bounding box center [143, 163] width 35 height 6
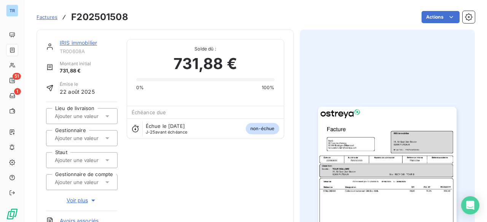
click at [358, 135] on img "button" at bounding box center [387, 204] width 138 height 195
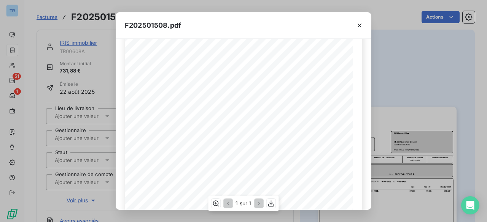
scroll to position [76, 0]
drag, startPoint x: 361, startPoint y: 23, endPoint x: 346, endPoint y: 25, distance: 14.2
click at [361, 23] on icon "button" at bounding box center [360, 26] width 8 height 8
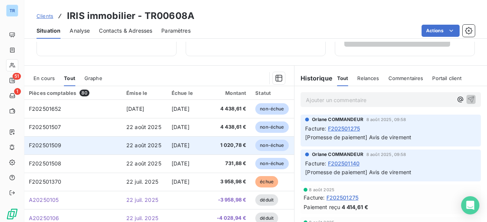
scroll to position [38, 0]
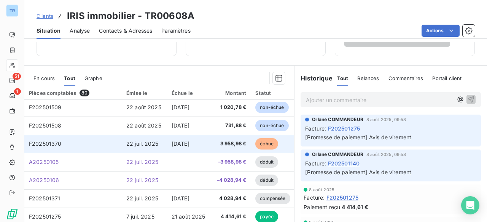
click at [167, 146] on td "[DATE]" at bounding box center [189, 144] width 45 height 18
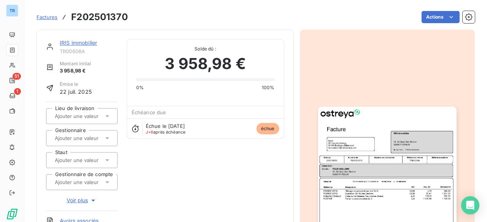
click at [341, 133] on img "button" at bounding box center [387, 204] width 138 height 195
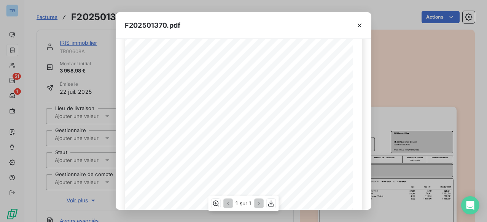
scroll to position [114, 0]
click at [358, 28] on icon "button" at bounding box center [360, 26] width 8 height 8
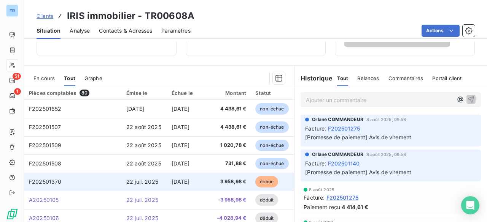
scroll to position [38, 0]
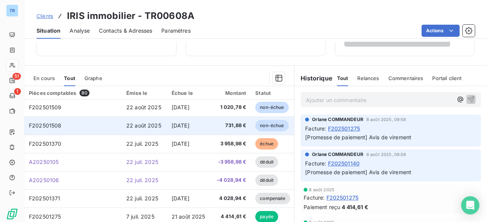
click at [172, 127] on span "[DATE]" at bounding box center [181, 125] width 18 height 6
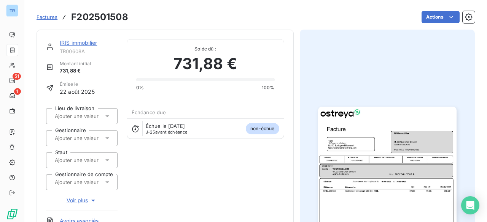
click at [357, 137] on img "button" at bounding box center [387, 204] width 138 height 195
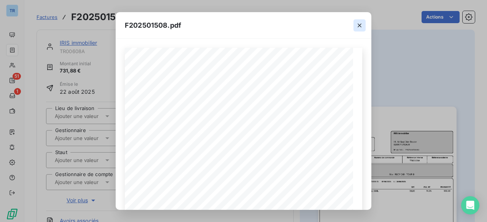
click at [359, 29] on icon "button" at bounding box center [360, 26] width 8 height 8
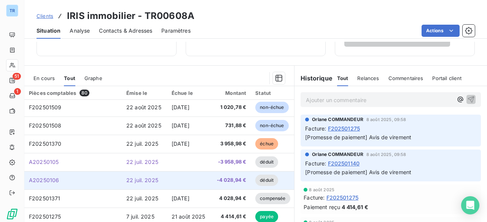
scroll to position [76, 0]
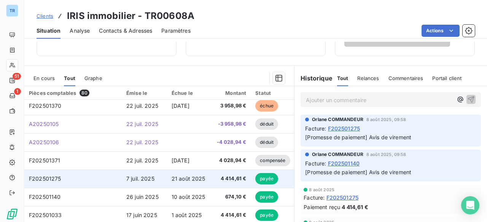
click at [170, 178] on td "21 août 2025" at bounding box center [189, 179] width 45 height 18
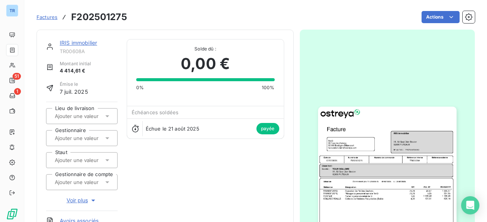
click at [364, 144] on img "button" at bounding box center [387, 204] width 138 height 195
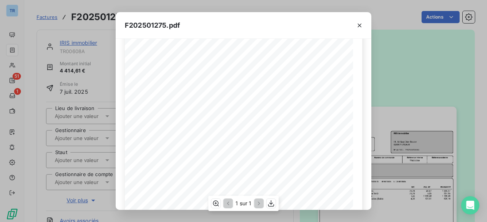
scroll to position [114, 0]
click at [361, 25] on icon "button" at bounding box center [360, 26] width 8 height 8
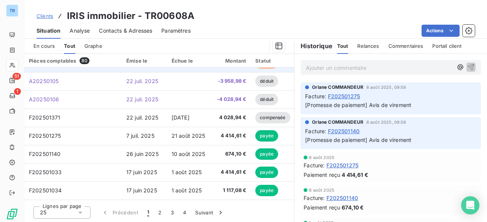
scroll to position [114, 0]
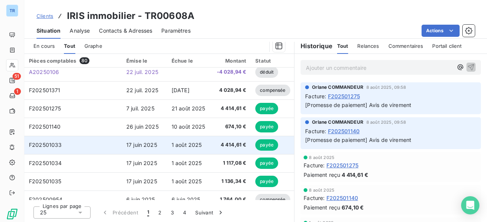
click at [202, 146] on td "1 août 2025" at bounding box center [189, 145] width 45 height 18
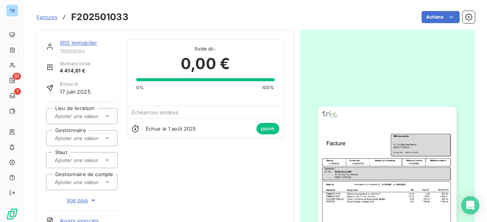
click at [412, 148] on img "button" at bounding box center [387, 204] width 138 height 195
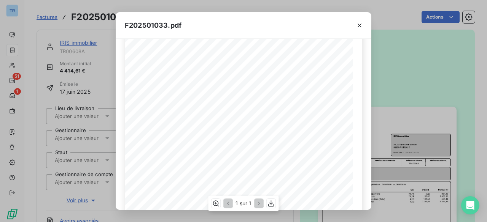
scroll to position [114, 0]
click at [358, 28] on icon "button" at bounding box center [360, 26] width 8 height 8
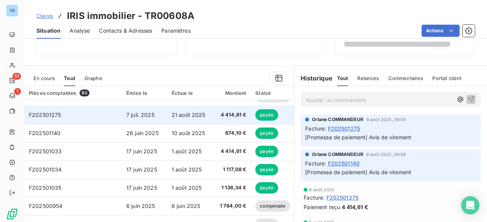
scroll to position [152, 0]
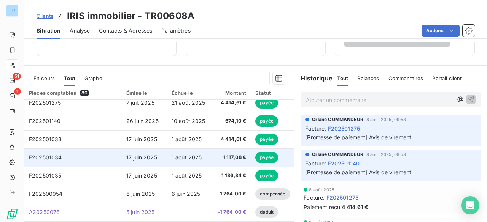
click at [194, 156] on span "1 août 2025" at bounding box center [187, 157] width 30 height 6
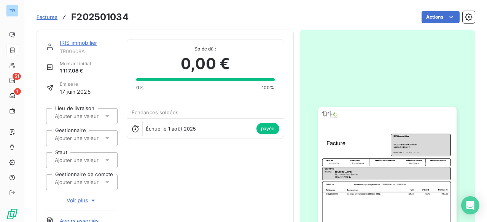
click at [380, 147] on img "button" at bounding box center [387, 204] width 138 height 195
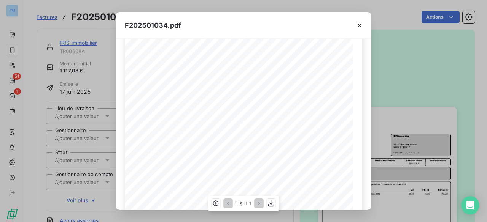
scroll to position [38, 0]
click at [356, 26] on icon "button" at bounding box center [360, 26] width 8 height 8
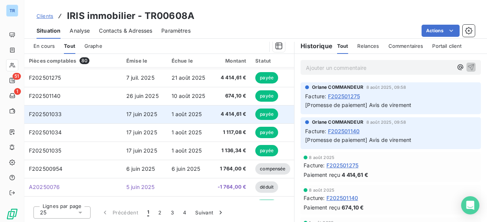
scroll to position [152, 0]
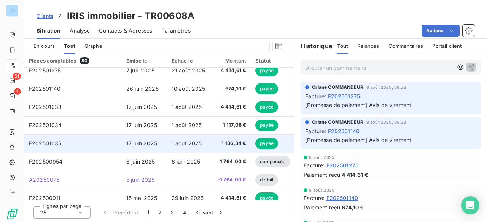
click at [172, 145] on span "1 août 2025" at bounding box center [187, 143] width 30 height 6
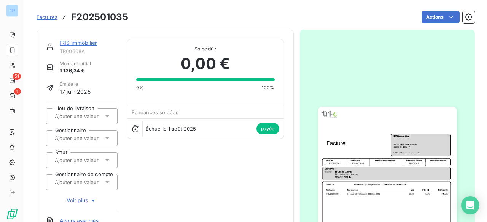
click at [362, 139] on img "button" at bounding box center [387, 204] width 138 height 195
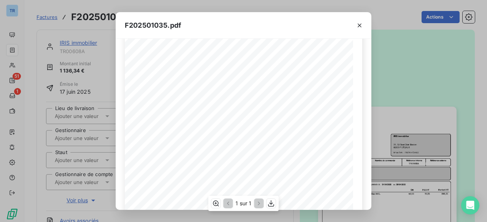
scroll to position [114, 0]
drag, startPoint x: 361, startPoint y: 24, endPoint x: 383, endPoint y: 24, distance: 21.3
click at [361, 24] on icon "button" at bounding box center [360, 26] width 8 height 8
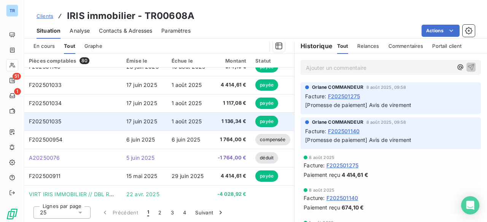
scroll to position [190, 0]
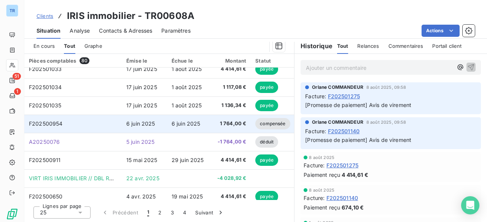
click at [194, 126] on span "6 juin 2025" at bounding box center [186, 124] width 29 height 6
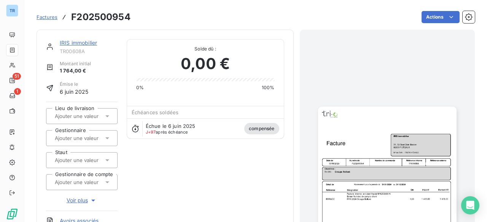
click at [365, 138] on img "button" at bounding box center [387, 204] width 138 height 195
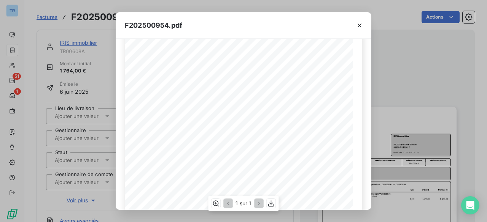
scroll to position [38, 0]
click at [362, 23] on icon "button" at bounding box center [360, 26] width 8 height 8
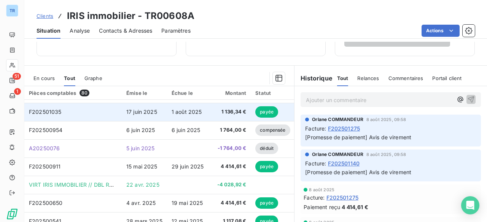
scroll to position [228, 0]
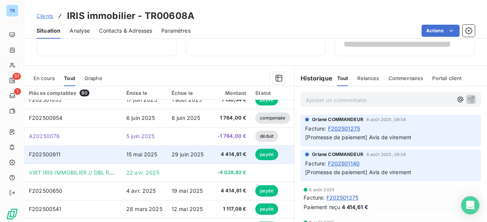
click at [180, 157] on span "29 juin 2025" at bounding box center [188, 154] width 32 height 6
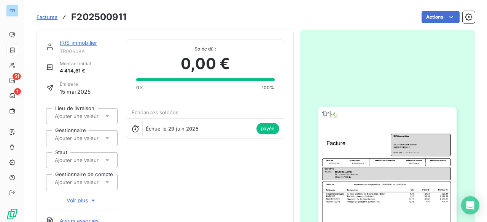
click at [384, 148] on img "button" at bounding box center [387, 204] width 138 height 195
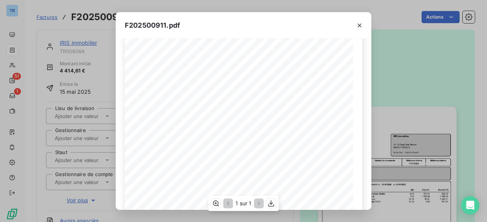
scroll to position [114, 0]
click at [358, 27] on icon "button" at bounding box center [360, 26] width 8 height 8
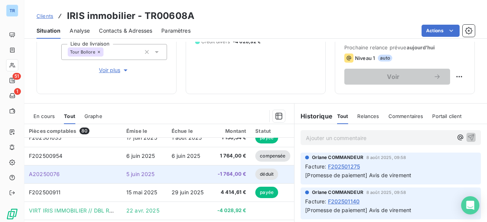
scroll to position [266, 0]
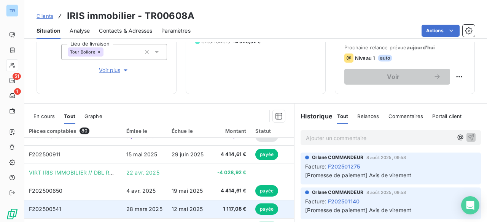
click at [199, 203] on td "12 mai 2025" at bounding box center [189, 209] width 45 height 18
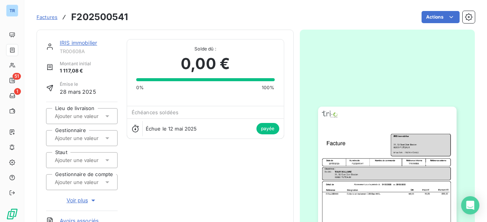
click at [411, 169] on img "button" at bounding box center [387, 204] width 138 height 195
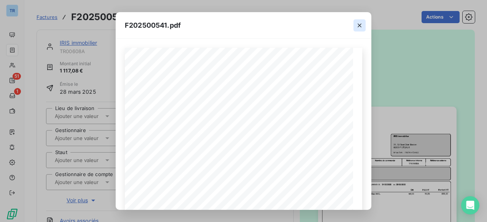
click at [361, 22] on icon "button" at bounding box center [360, 26] width 8 height 8
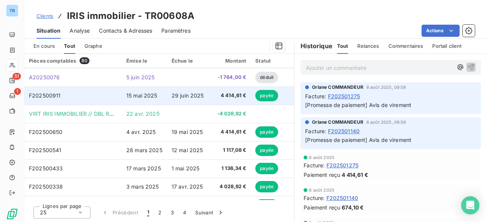
scroll to position [266, 0]
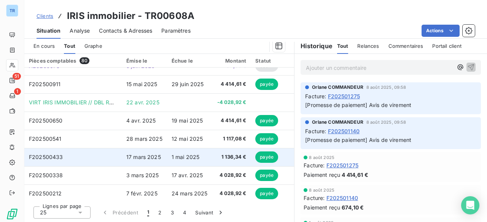
click at [195, 159] on span "1 mai 2025" at bounding box center [186, 157] width 28 height 6
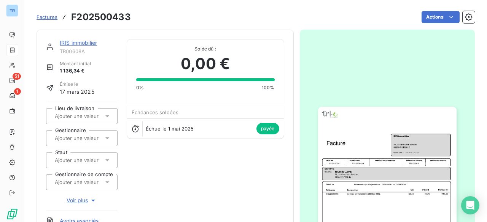
click at [416, 147] on img "button" at bounding box center [387, 204] width 138 height 195
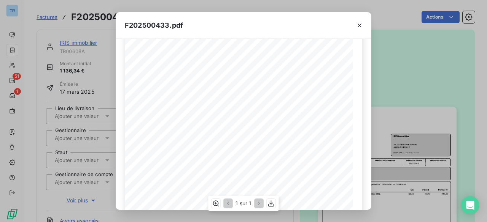
scroll to position [76, 0]
click at [373, 24] on div "F202500433.pdf Référence interne Numéro de Date de Numéro de commande Référence…" at bounding box center [243, 111] width 487 height 222
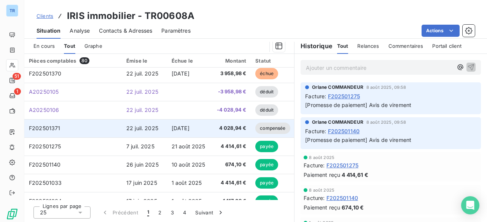
scroll to position [114, 0]
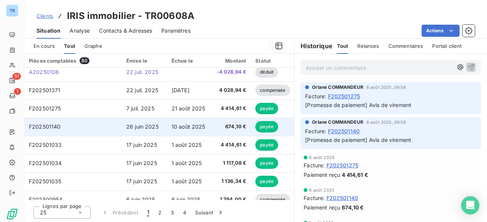
click at [150, 126] on span "26 juin 2025" at bounding box center [142, 127] width 32 height 6
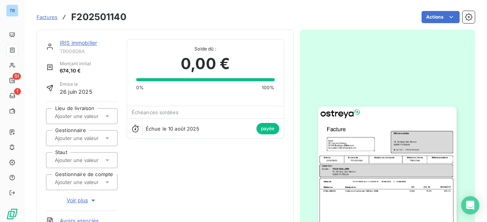
click at [345, 132] on img "button" at bounding box center [387, 204] width 138 height 195
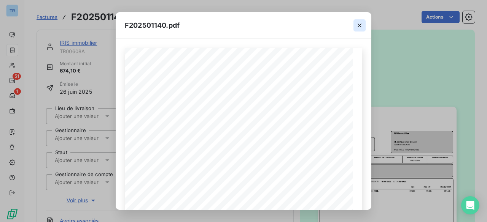
click at [361, 22] on icon "button" at bounding box center [360, 26] width 8 height 8
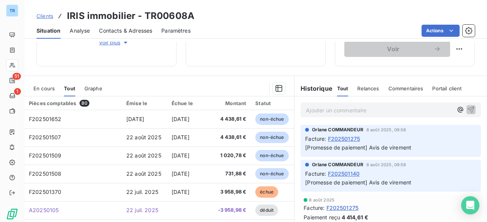
scroll to position [152, 0]
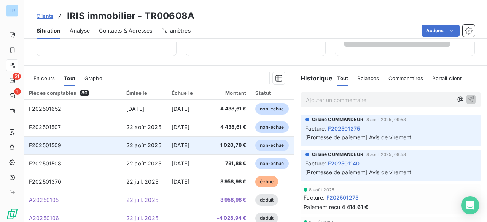
click at [176, 145] on span "[DATE]" at bounding box center [181, 145] width 18 height 6
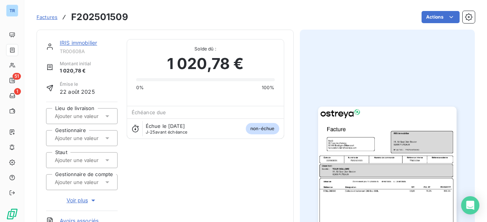
click at [362, 130] on img "button" at bounding box center [387, 204] width 138 height 195
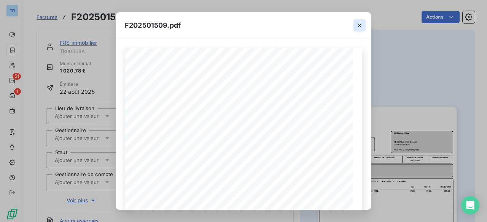
click at [361, 26] on icon "button" at bounding box center [360, 26] width 8 height 8
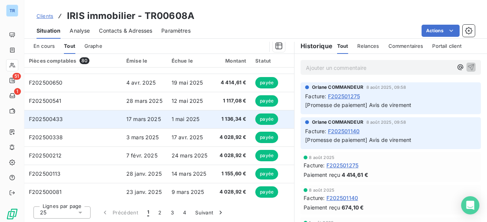
scroll to position [327, 0]
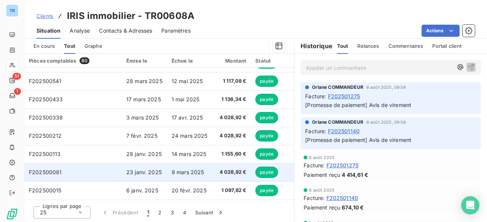
click at [147, 164] on td "23 janv. 2025" at bounding box center [144, 173] width 45 height 18
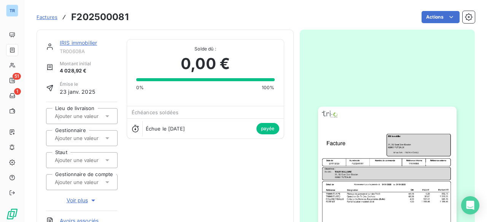
click at [369, 134] on img "button" at bounding box center [387, 204] width 138 height 195
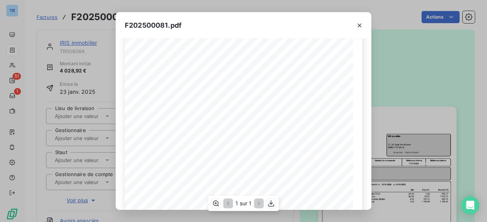
scroll to position [114, 0]
click at [358, 22] on icon "button" at bounding box center [360, 26] width 8 height 8
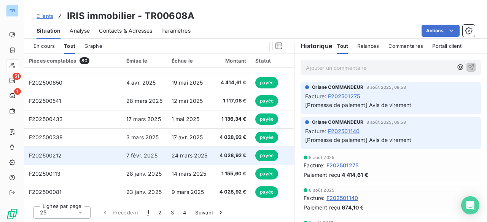
scroll to position [327, 0]
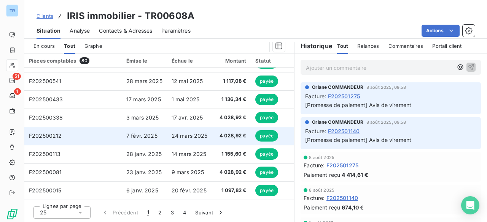
click at [183, 135] on span "24 mars 2025" at bounding box center [190, 136] width 36 height 6
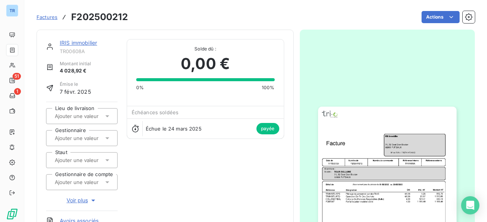
click at [358, 126] on img "button" at bounding box center [387, 204] width 138 height 195
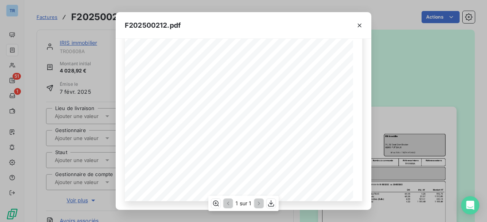
scroll to position [17, 0]
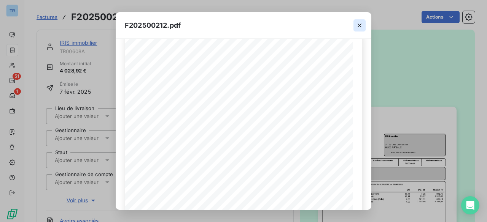
click at [361, 22] on icon "button" at bounding box center [360, 26] width 8 height 8
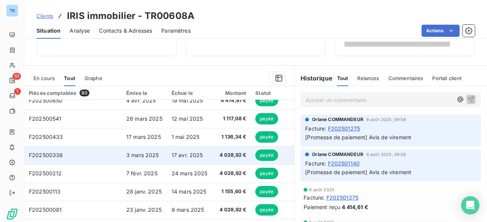
scroll to position [327, 0]
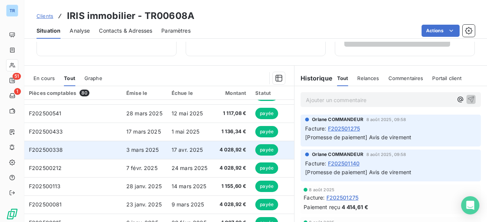
click at [178, 147] on span "17 avr. 2025" at bounding box center [188, 150] width 32 height 6
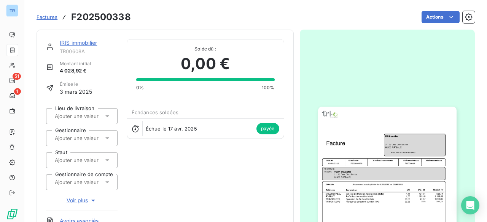
click at [356, 146] on img "button" at bounding box center [387, 204] width 138 height 195
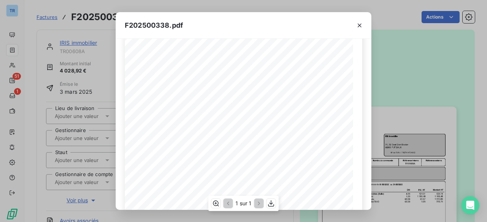
scroll to position [114, 0]
click at [360, 24] on icon "button" at bounding box center [360, 26] width 4 height 4
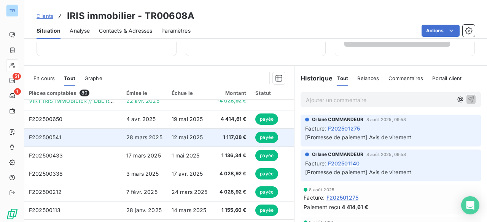
scroll to position [289, 0]
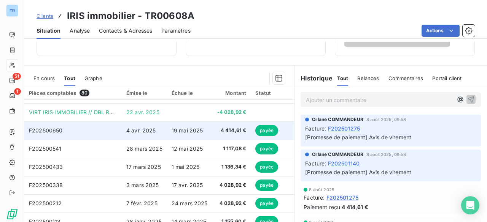
click at [174, 132] on span "19 mai 2025" at bounding box center [188, 130] width 32 height 6
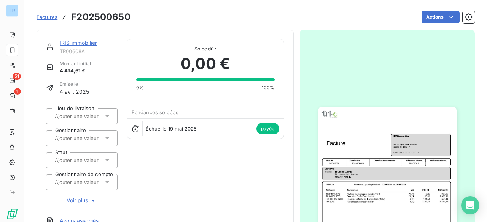
click at [364, 156] on img "button" at bounding box center [387, 204] width 138 height 195
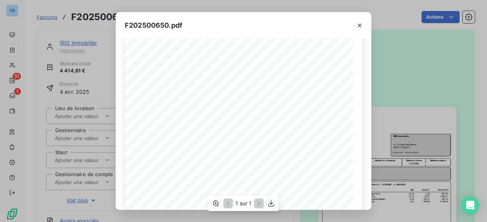
scroll to position [76, 0]
click at [356, 23] on icon "button" at bounding box center [360, 26] width 8 height 8
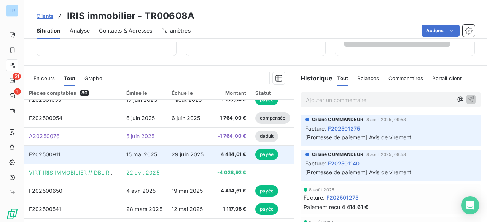
scroll to position [266, 0]
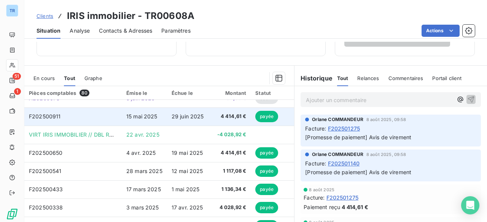
click at [186, 115] on span "29 juin 2025" at bounding box center [188, 116] width 32 height 6
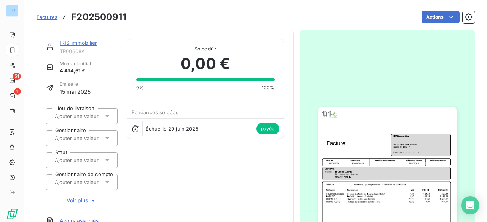
click at [384, 150] on img "button" at bounding box center [387, 204] width 138 height 195
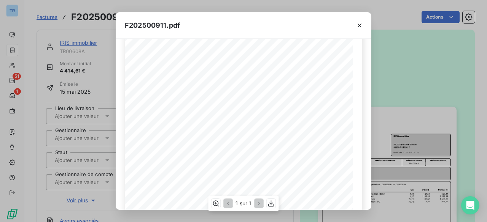
scroll to position [114, 0]
click at [364, 27] on button "button" at bounding box center [359, 25] width 12 height 12
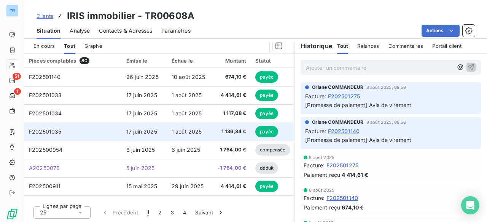
scroll to position [152, 0]
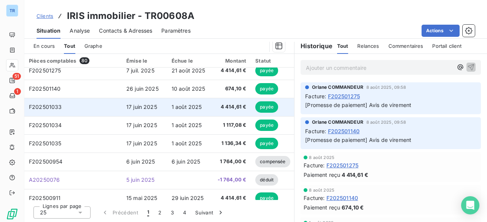
click at [204, 111] on td "1 août 2025" at bounding box center [189, 107] width 45 height 18
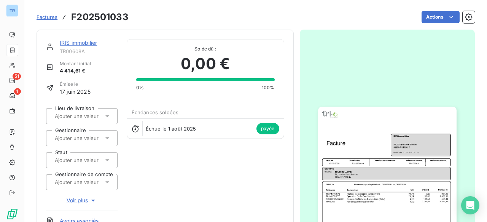
click at [373, 134] on img "button" at bounding box center [387, 204] width 138 height 195
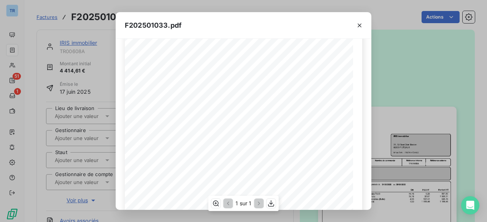
scroll to position [114, 0]
drag, startPoint x: 358, startPoint y: 25, endPoint x: 311, endPoint y: 19, distance: 47.5
click at [358, 25] on icon "button" at bounding box center [360, 26] width 8 height 8
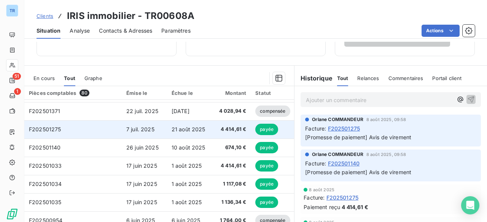
scroll to position [114, 0]
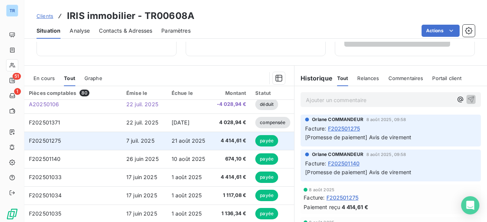
click at [221, 142] on span "4 414,61 €" at bounding box center [232, 141] width 30 height 8
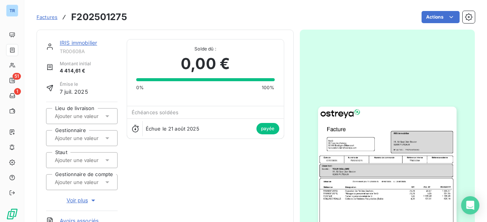
click at [365, 137] on img "button" at bounding box center [387, 204] width 138 height 195
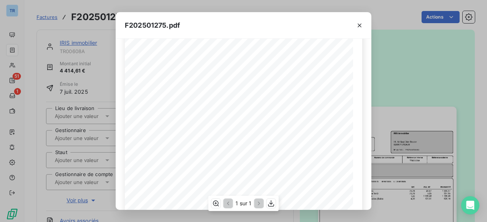
scroll to position [93, 0]
click at [358, 24] on icon "button" at bounding box center [360, 26] width 8 height 8
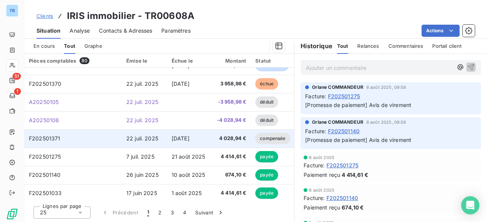
scroll to position [76, 0]
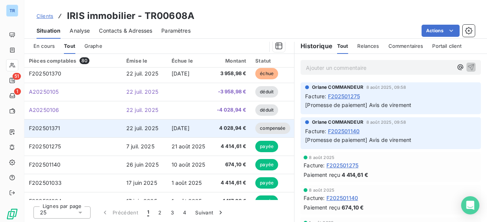
click at [180, 130] on span "[DATE]" at bounding box center [181, 128] width 18 height 6
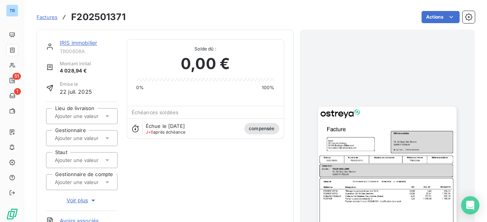
click at [339, 123] on img "button" at bounding box center [387, 204] width 138 height 195
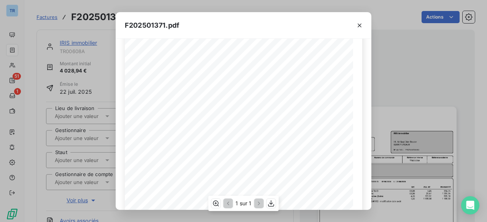
scroll to position [114, 0]
click at [364, 24] on button "button" at bounding box center [359, 25] width 12 height 12
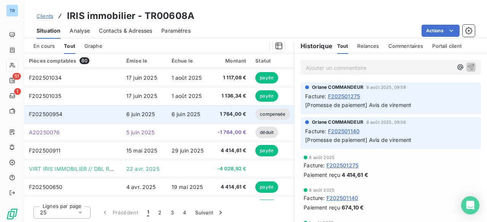
scroll to position [228, 0]
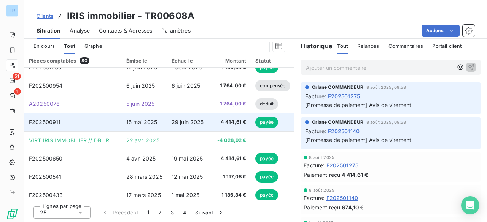
click at [180, 121] on span "29 juin 2025" at bounding box center [188, 122] width 32 height 6
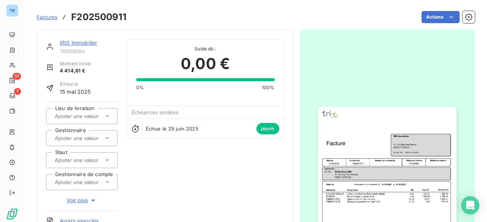
click at [419, 123] on img "button" at bounding box center [387, 204] width 138 height 195
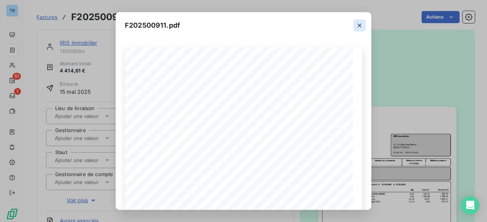
click at [354, 22] on button "button" at bounding box center [359, 25] width 12 height 12
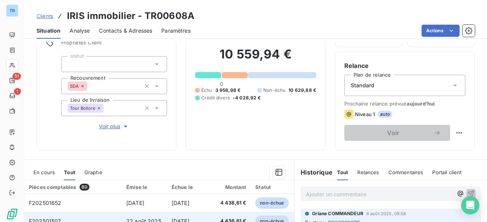
scroll to position [152, 0]
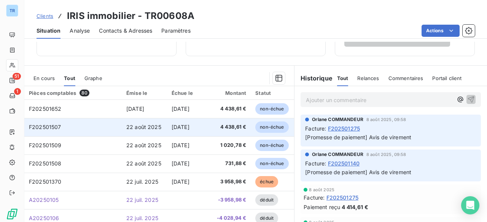
click at [160, 128] on span "22 août 2025" at bounding box center [143, 127] width 35 height 6
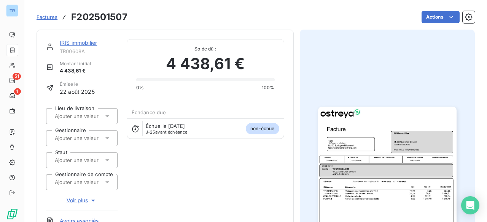
click at [370, 152] on img "button" at bounding box center [387, 204] width 138 height 195
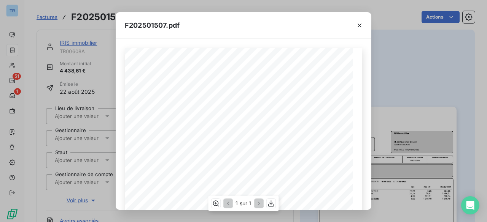
scroll to position [38, 0]
drag, startPoint x: 359, startPoint y: 25, endPoint x: 375, endPoint y: 32, distance: 17.2
click at [359, 25] on icon "button" at bounding box center [360, 26] width 4 height 4
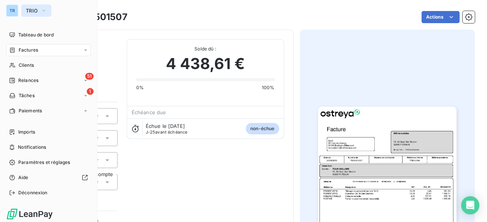
click at [30, 12] on span "TRIO" at bounding box center [32, 11] width 12 height 6
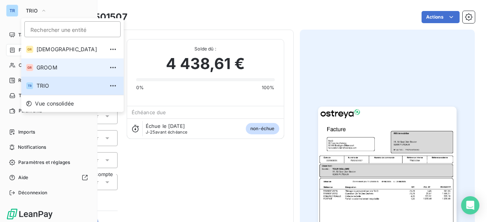
click at [57, 67] on span "GROOM" at bounding box center [70, 68] width 67 height 8
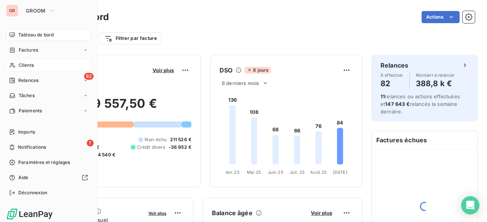
click at [41, 66] on div "Clients" at bounding box center [48, 65] width 85 height 12
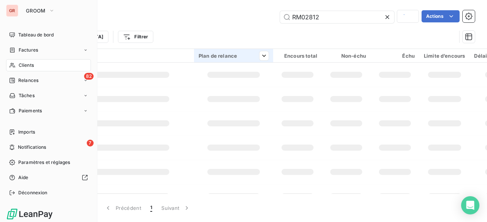
type input "TR00608"
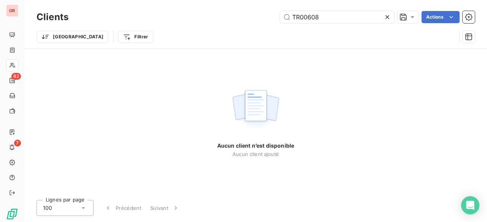
click at [388, 17] on icon at bounding box center [387, 17] width 8 height 8
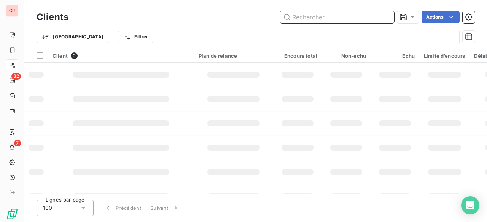
click at [346, 16] on input "text" at bounding box center [337, 17] width 114 height 12
paste input "RM02722"
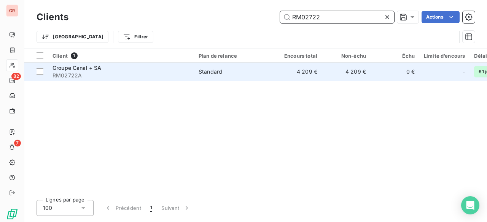
type input "RM02722"
click at [241, 70] on span "Standard" at bounding box center [234, 72] width 70 height 8
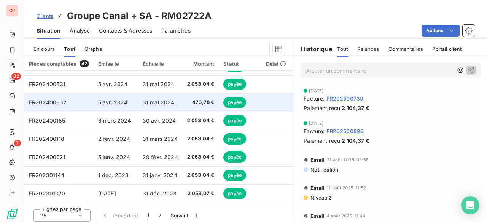
scroll to position [184, 0]
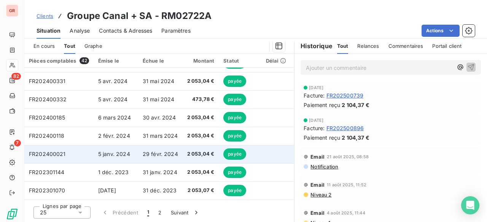
click at [164, 153] on span "29 févr. 2024" at bounding box center [160, 154] width 35 height 6
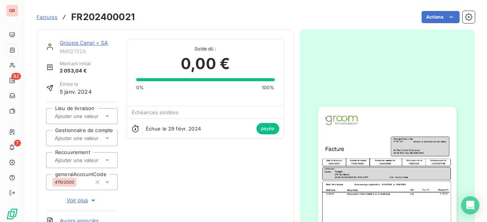
click at [356, 146] on img "button" at bounding box center [387, 204] width 138 height 195
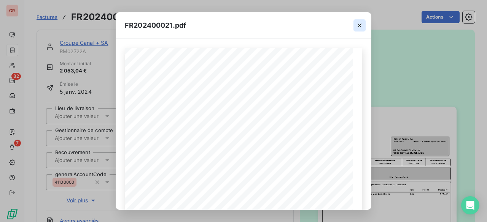
click at [361, 28] on icon "button" at bounding box center [360, 26] width 8 height 8
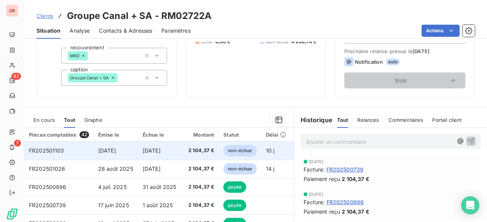
scroll to position [108, 0]
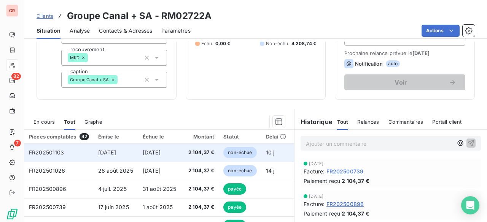
click at [160, 153] on span "[DATE]" at bounding box center [152, 152] width 18 height 6
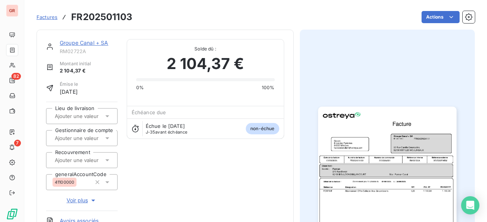
click at [340, 160] on img "button" at bounding box center [387, 204] width 138 height 195
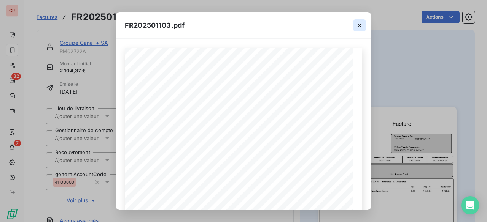
click at [354, 27] on button "button" at bounding box center [359, 25] width 12 height 12
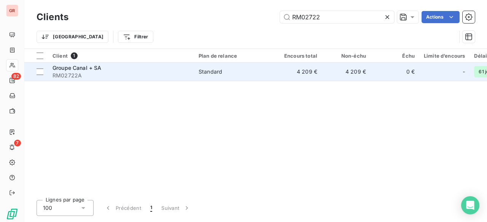
click at [142, 73] on span "RM02722A" at bounding box center [120, 76] width 137 height 8
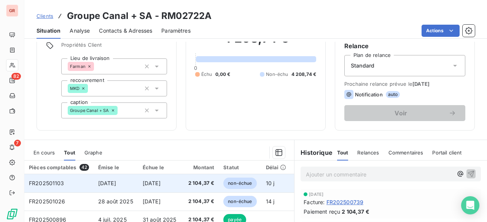
scroll to position [152, 0]
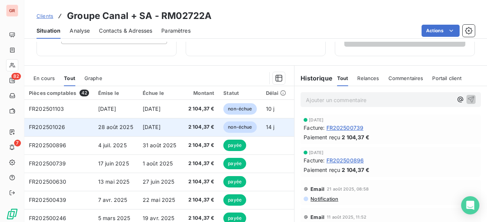
click at [150, 126] on span "[DATE]" at bounding box center [152, 127] width 18 height 6
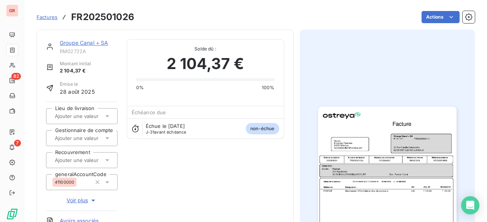
click at [363, 129] on img "button" at bounding box center [387, 204] width 138 height 195
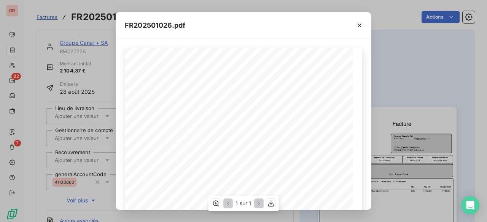
scroll to position [38, 0]
click at [358, 24] on icon "button" at bounding box center [360, 26] width 8 height 8
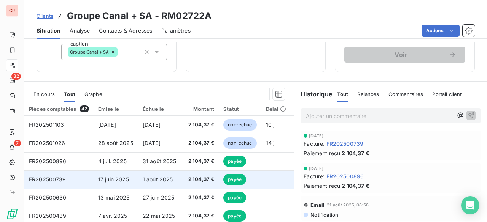
scroll to position [152, 0]
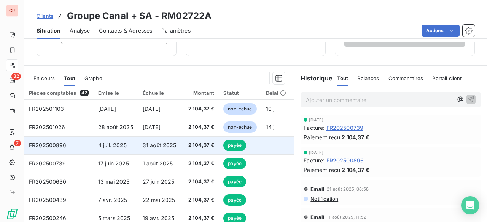
click at [187, 147] on span "2 104,37 €" at bounding box center [200, 146] width 27 height 8
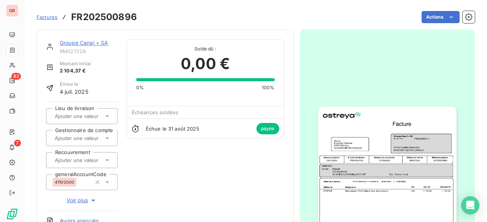
click at [370, 154] on img "button" at bounding box center [387, 204] width 138 height 195
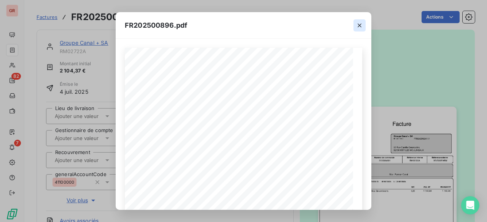
click at [358, 25] on icon "button" at bounding box center [360, 26] width 8 height 8
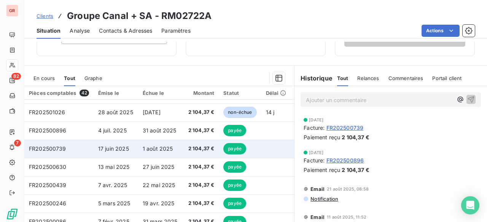
scroll to position [38, 0]
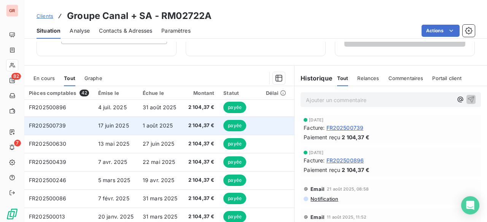
click at [195, 128] on span "2 104,37 €" at bounding box center [200, 126] width 27 height 8
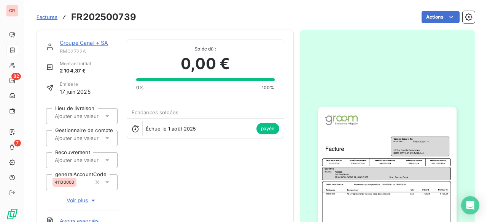
click at [346, 145] on img "button" at bounding box center [387, 204] width 138 height 195
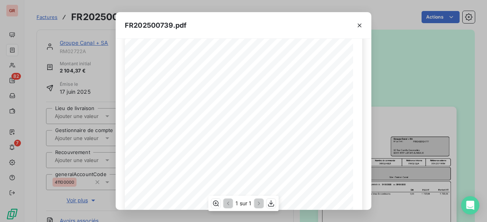
scroll to position [38, 0]
click at [355, 20] on button "button" at bounding box center [359, 25] width 12 height 12
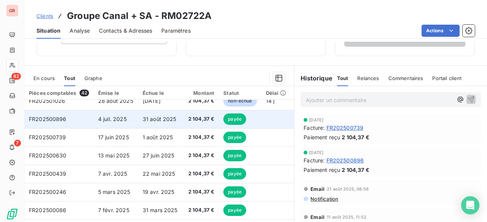
scroll to position [38, 0]
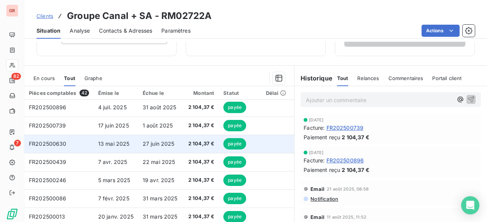
click at [195, 147] on td "2 104,37 €" at bounding box center [201, 144] width 37 height 18
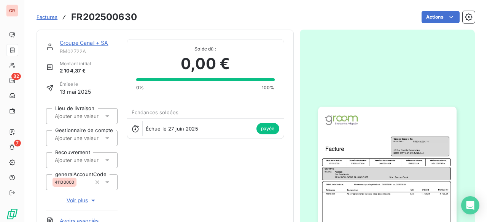
click at [342, 167] on img "button" at bounding box center [387, 204] width 138 height 195
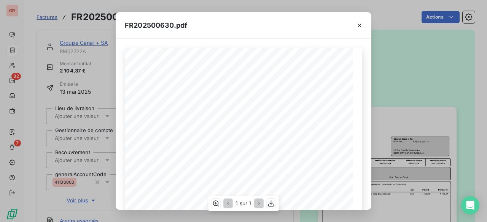
scroll to position [38, 0]
click at [361, 24] on icon "button" at bounding box center [360, 26] width 4 height 4
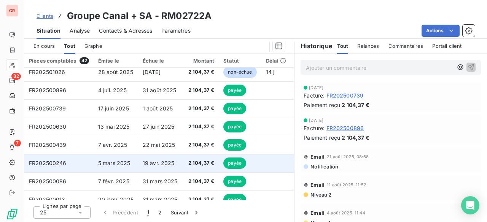
scroll to position [38, 0]
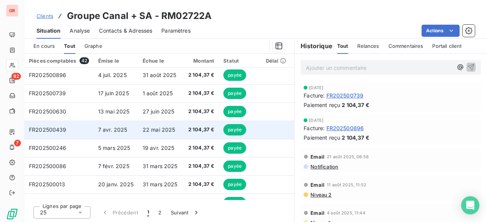
click at [188, 128] on span "2 104,37 €" at bounding box center [200, 130] width 27 height 8
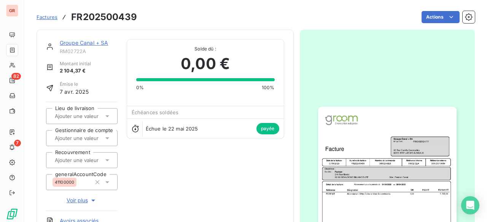
click at [408, 153] on img "button" at bounding box center [387, 204] width 138 height 195
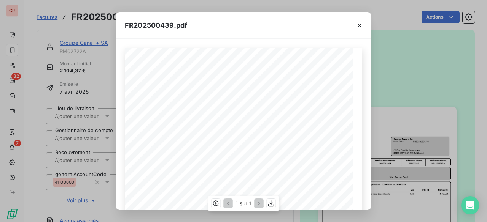
scroll to position [38, 0]
drag, startPoint x: 362, startPoint y: 27, endPoint x: 347, endPoint y: 25, distance: 15.0
click at [362, 27] on icon "button" at bounding box center [360, 26] width 8 height 8
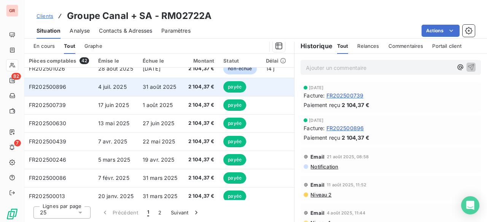
scroll to position [38, 0]
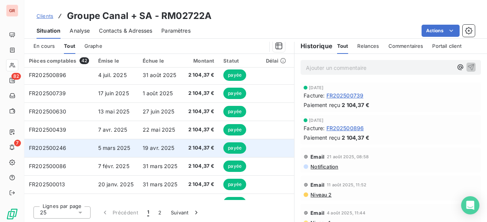
click at [194, 145] on span "2 104,37 €" at bounding box center [200, 149] width 27 height 8
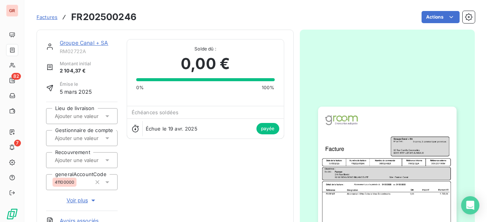
click at [403, 148] on img "button" at bounding box center [387, 204] width 138 height 195
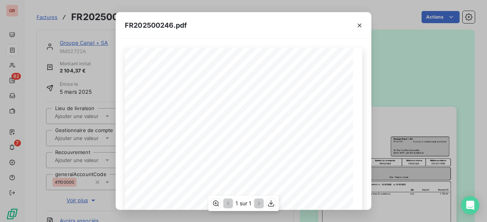
scroll to position [38, 0]
click at [361, 27] on icon "button" at bounding box center [360, 26] width 8 height 8
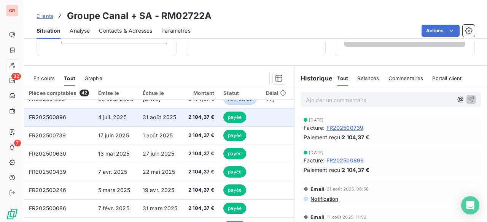
scroll to position [38, 0]
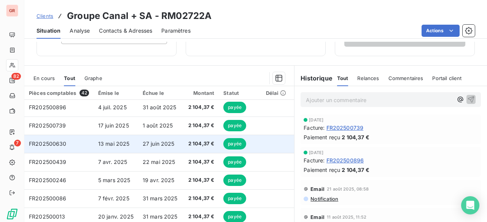
click at [164, 149] on td "27 juin 2025" at bounding box center [160, 144] width 44 height 18
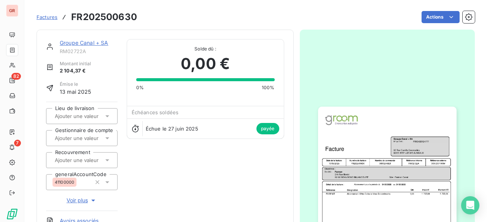
click at [432, 176] on img "button" at bounding box center [387, 204] width 138 height 195
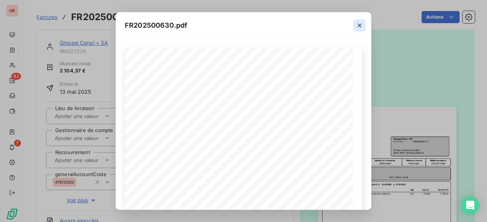
click at [364, 22] on button "button" at bounding box center [359, 25] width 12 height 12
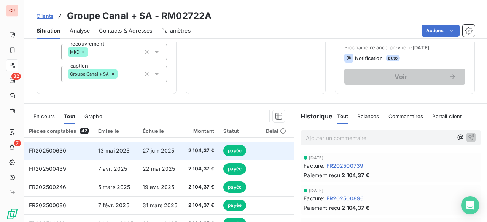
scroll to position [76, 0]
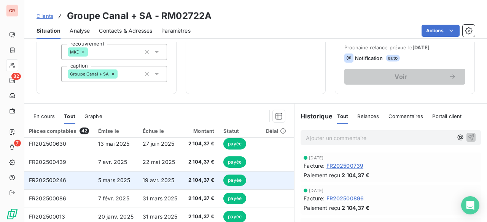
click at [107, 183] on td "5 mars 2025" at bounding box center [116, 181] width 44 height 18
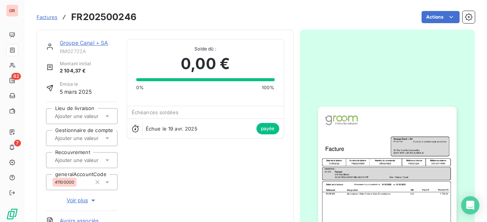
click at [394, 164] on img "button" at bounding box center [387, 204] width 138 height 195
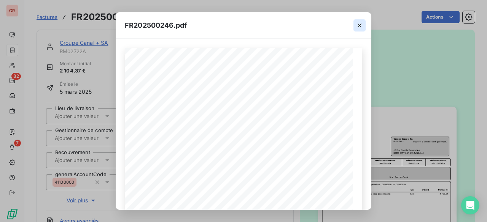
click at [362, 20] on button "button" at bounding box center [359, 25] width 12 height 12
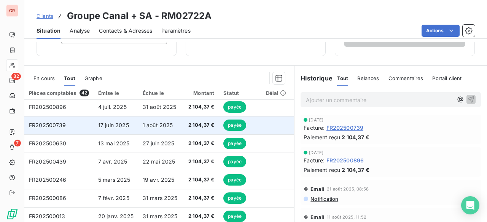
scroll to position [76, 0]
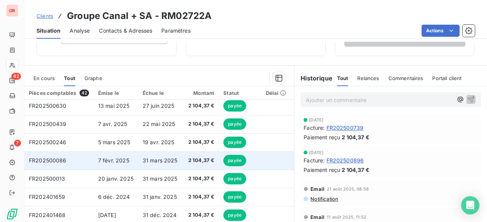
click at [128, 161] on td "7 févr. 2025" at bounding box center [116, 161] width 44 height 18
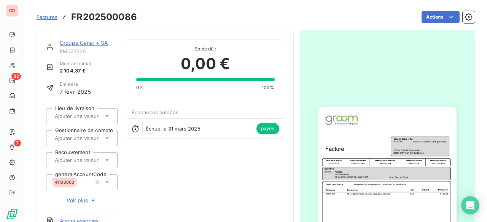
click at [375, 158] on img "button" at bounding box center [387, 204] width 138 height 195
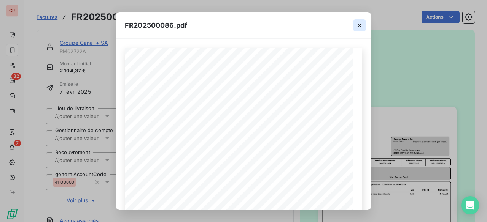
click at [363, 23] on icon "button" at bounding box center [360, 26] width 8 height 8
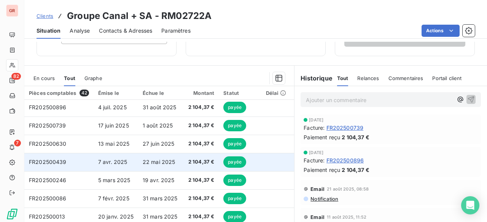
scroll to position [76, 0]
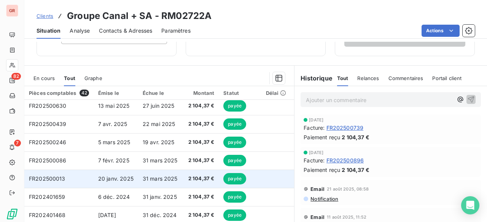
click at [138, 180] on td "31 mars 2025" at bounding box center [160, 179] width 44 height 18
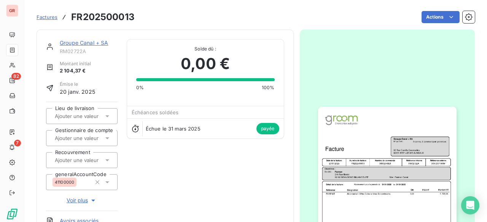
click at [373, 163] on img "button" at bounding box center [387, 204] width 138 height 195
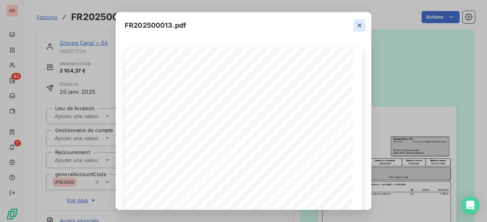
click at [359, 27] on icon "button" at bounding box center [360, 26] width 8 height 8
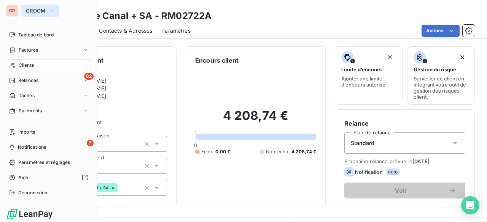
drag, startPoint x: 18, startPoint y: 8, endPoint x: 41, endPoint y: 8, distance: 23.2
click at [30, 8] on div "GR GROOM" at bounding box center [48, 11] width 85 height 12
click at [43, 8] on span "GROOM" at bounding box center [36, 11] width 20 height 6
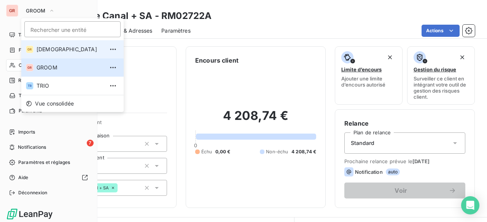
click at [71, 48] on span "[DEMOGRAPHIC_DATA]" at bounding box center [70, 50] width 67 height 8
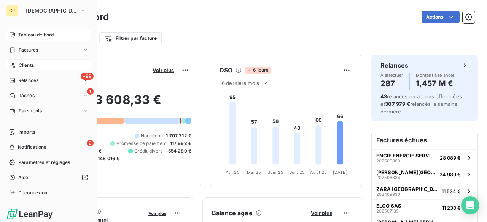
click at [45, 65] on div "Clients" at bounding box center [48, 65] width 85 height 12
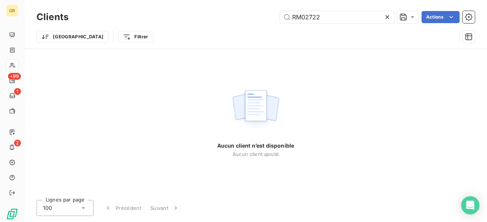
click at [386, 17] on icon at bounding box center [387, 17] width 8 height 8
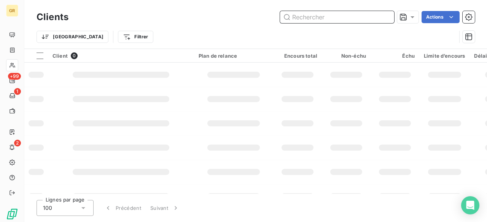
click at [333, 16] on input "text" at bounding box center [337, 17] width 114 height 12
paste input "GW01174B"
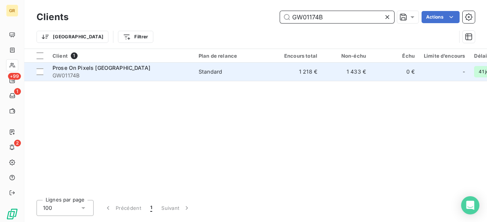
type input "GW01174B"
click at [164, 72] on span "GW01174B" at bounding box center [120, 76] width 137 height 8
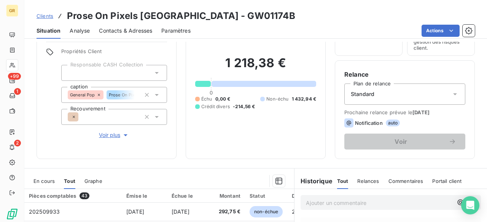
scroll to position [152, 0]
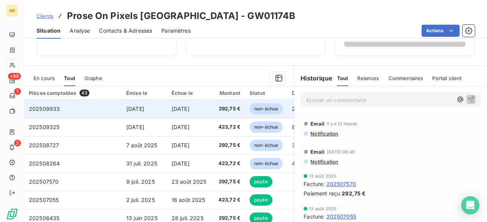
click at [133, 108] on span "[DATE]" at bounding box center [135, 109] width 18 height 6
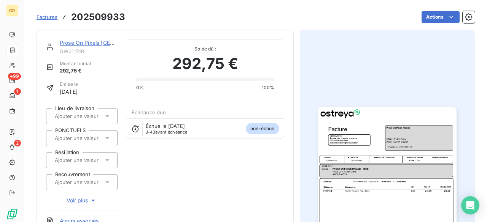
click at [368, 135] on img "button" at bounding box center [387, 204] width 138 height 195
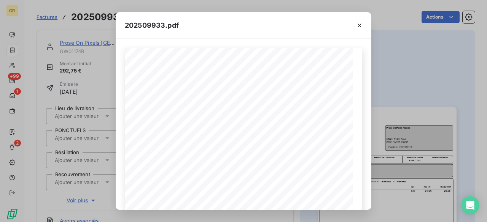
click at [365, 19] on div at bounding box center [360, 25] width 24 height 26
click at [359, 26] on icon "button" at bounding box center [360, 26] width 8 height 8
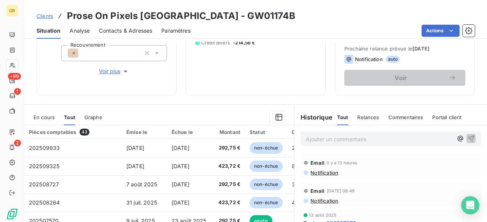
scroll to position [114, 0]
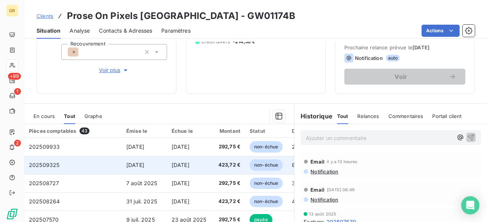
click at [165, 157] on td "[DATE]" at bounding box center [144, 165] width 45 height 18
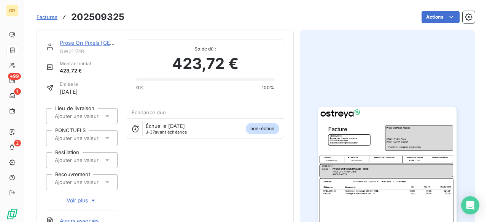
click at [372, 176] on img "button" at bounding box center [387, 204] width 138 height 195
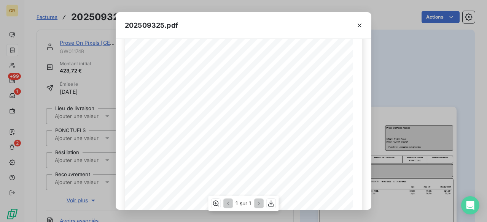
scroll to position [114, 0]
click at [359, 22] on icon "button" at bounding box center [360, 26] width 8 height 8
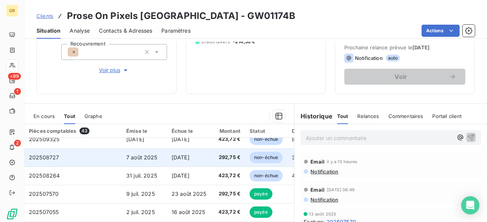
scroll to position [38, 0]
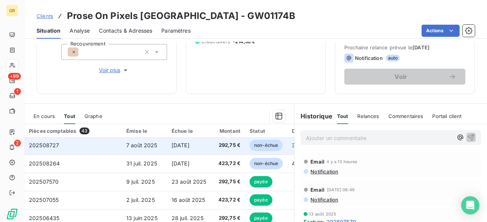
click at [155, 153] on td "7 août 2025" at bounding box center [144, 146] width 45 height 18
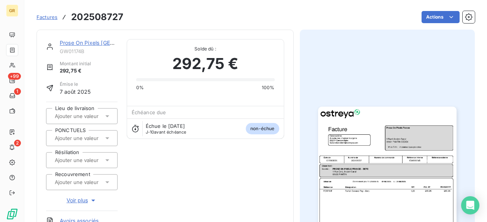
click at [372, 167] on img "button" at bounding box center [387, 204] width 138 height 195
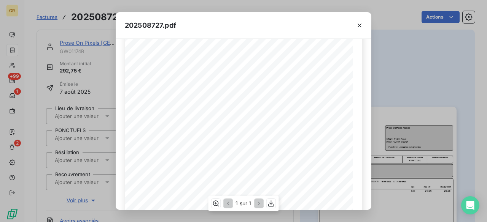
scroll to position [76, 0]
drag, startPoint x: 358, startPoint y: 27, endPoint x: 348, endPoint y: 22, distance: 11.6
click at [358, 27] on icon "button" at bounding box center [360, 26] width 8 height 8
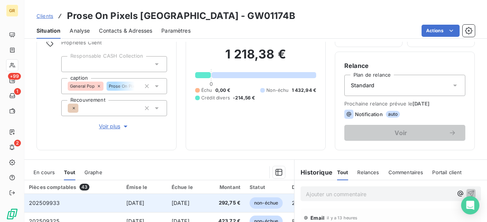
scroll to position [152, 0]
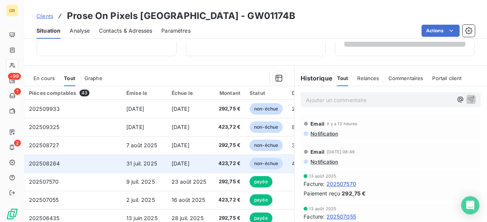
click at [165, 162] on td "31 juil. 2025" at bounding box center [144, 164] width 45 height 18
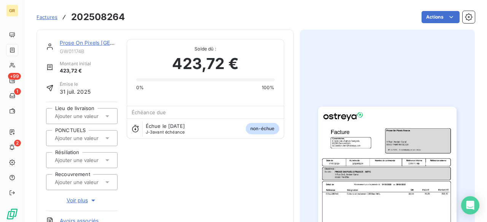
click at [354, 146] on img "button" at bounding box center [387, 204] width 138 height 195
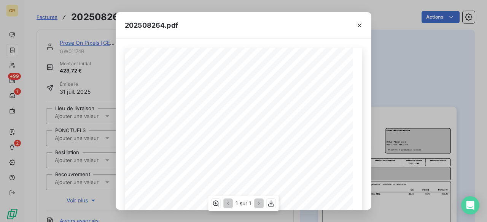
scroll to position [38, 0]
click at [357, 24] on icon "button" at bounding box center [360, 26] width 8 height 8
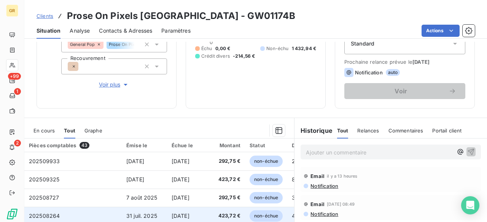
scroll to position [184, 0]
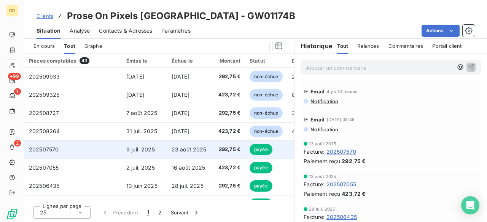
click at [218, 151] on span "292,75 €" at bounding box center [229, 150] width 24 height 8
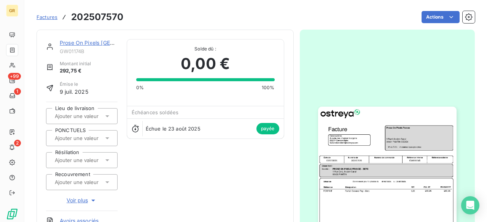
click at [364, 144] on img "button" at bounding box center [387, 204] width 138 height 195
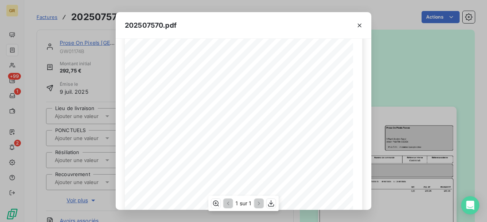
scroll to position [38, 0]
click at [358, 24] on icon "button" at bounding box center [360, 26] width 4 height 4
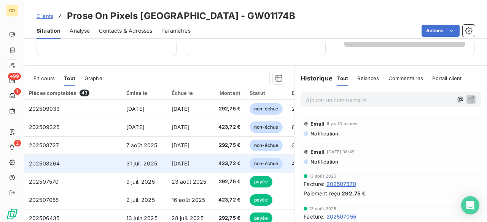
scroll to position [38, 0]
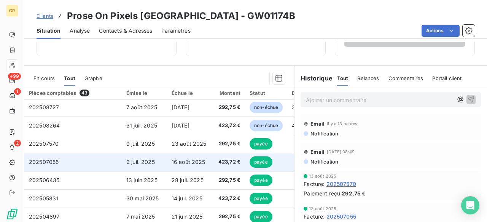
click at [184, 157] on td "16 août 2025" at bounding box center [189, 162] width 45 height 18
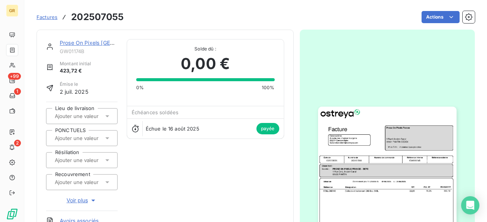
click at [360, 142] on img "button" at bounding box center [387, 204] width 138 height 195
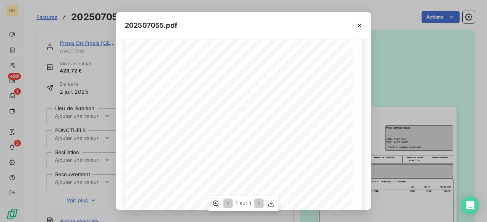
scroll to position [38, 0]
click at [358, 24] on icon "button" at bounding box center [360, 26] width 4 height 4
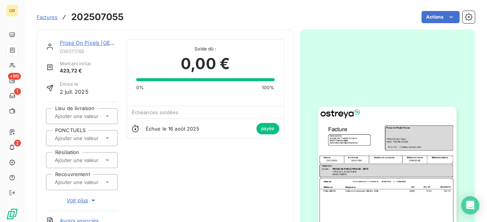
click at [357, 138] on img "button" at bounding box center [387, 204] width 138 height 195
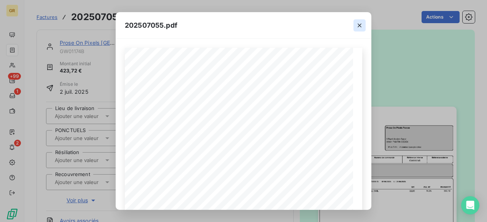
click at [360, 22] on icon "button" at bounding box center [360, 26] width 8 height 8
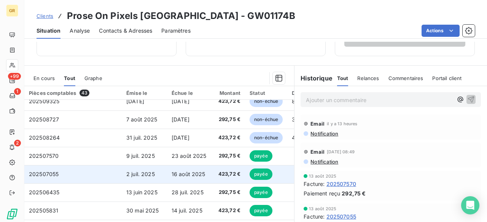
scroll to position [38, 0]
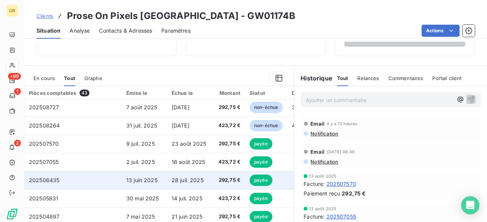
click at [175, 181] on span "28 juil. 2025" at bounding box center [188, 180] width 32 height 6
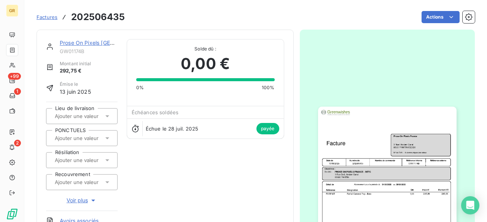
click at [380, 145] on img "button" at bounding box center [387, 204] width 138 height 195
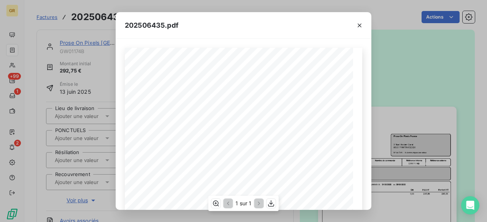
scroll to position [38, 0]
drag, startPoint x: 356, startPoint y: 26, endPoint x: 343, endPoint y: 26, distance: 13.3
click at [356, 26] on icon "button" at bounding box center [360, 26] width 8 height 8
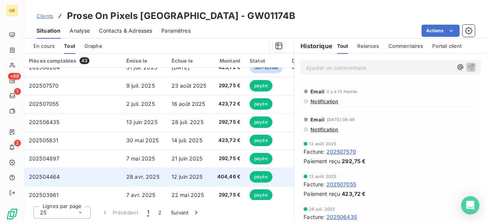
scroll to position [76, 0]
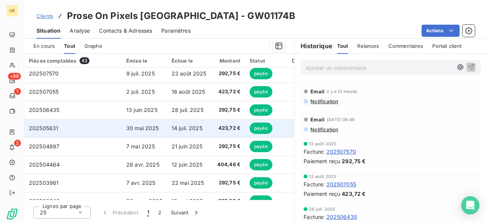
click at [200, 130] on span "14 juil. 2025" at bounding box center [187, 128] width 31 height 6
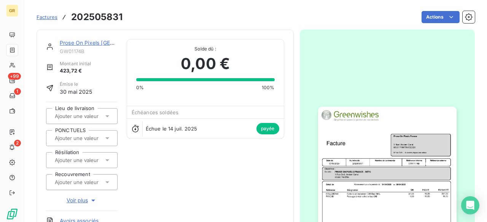
click at [377, 139] on img "button" at bounding box center [387, 204] width 138 height 195
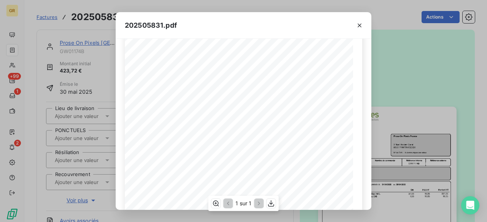
scroll to position [114, 0]
drag, startPoint x: 359, startPoint y: 23, endPoint x: 232, endPoint y: 23, distance: 127.4
click at [359, 23] on icon "button" at bounding box center [360, 26] width 8 height 8
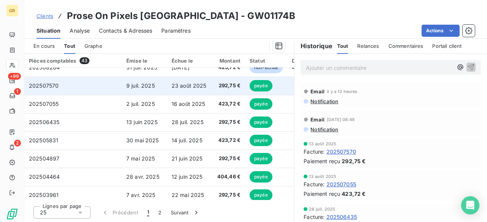
scroll to position [76, 0]
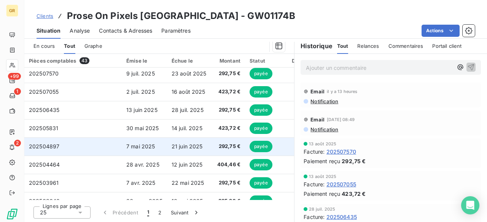
click at [138, 149] on td "7 mai 2025" at bounding box center [144, 147] width 45 height 18
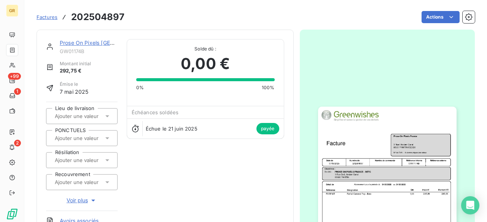
click at [405, 156] on img "button" at bounding box center [387, 204] width 138 height 195
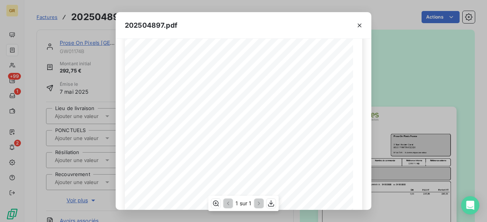
scroll to position [114, 0]
click at [356, 26] on icon "button" at bounding box center [360, 26] width 8 height 8
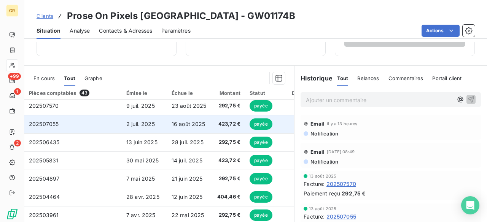
scroll to position [114, 0]
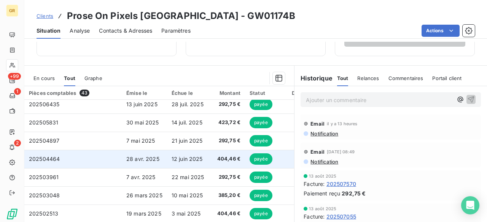
click at [192, 161] on span "12 juin 2025" at bounding box center [187, 159] width 31 height 6
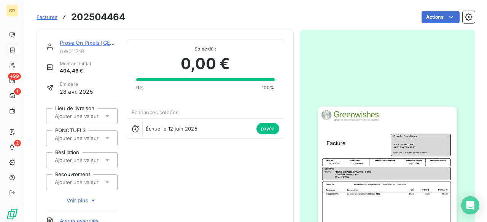
click at [384, 181] on img "button" at bounding box center [387, 204] width 138 height 195
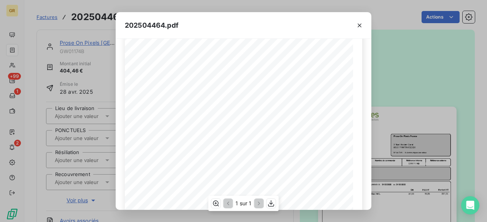
scroll to position [114, 0]
click at [358, 25] on icon "button" at bounding box center [360, 26] width 8 height 8
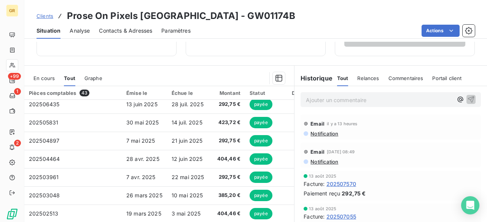
scroll to position [152, 0]
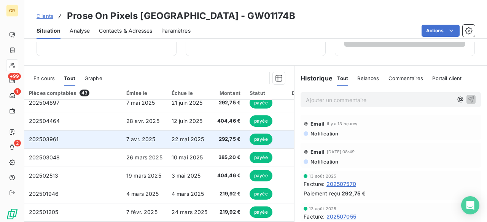
click at [186, 143] on td "22 mai 2025" at bounding box center [189, 139] width 45 height 18
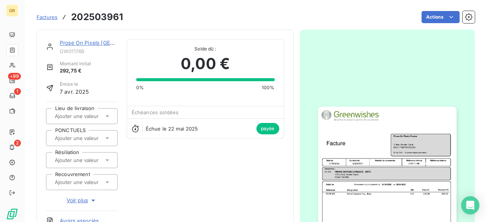
click at [368, 131] on img "button" at bounding box center [387, 204] width 138 height 195
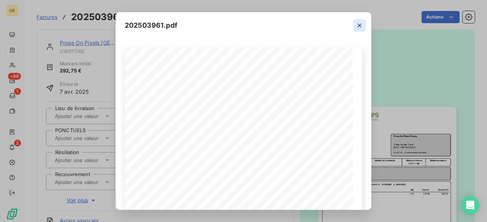
click at [361, 25] on icon "button" at bounding box center [360, 26] width 8 height 8
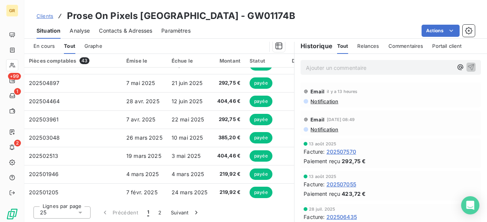
scroll to position [152, 0]
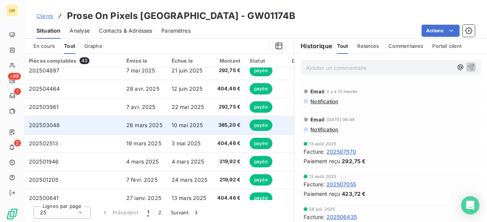
click at [183, 124] on span "10 mai 2025" at bounding box center [188, 125] width 32 height 6
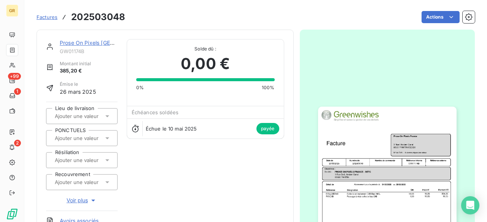
click at [381, 127] on img "button" at bounding box center [387, 204] width 138 height 195
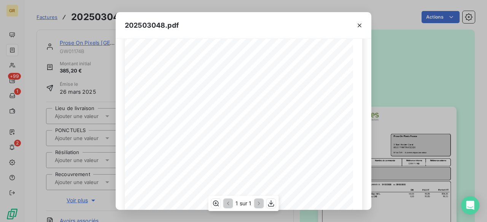
scroll to position [114, 0]
click at [361, 25] on icon "button" at bounding box center [360, 26] width 8 height 8
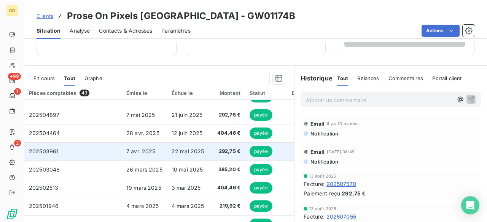
scroll to position [152, 0]
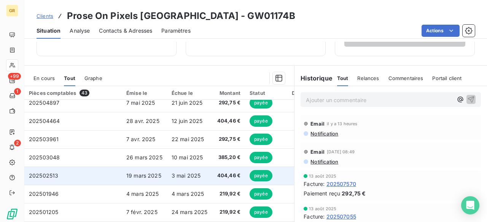
click at [160, 174] on span "19 mars 2025" at bounding box center [143, 176] width 35 height 6
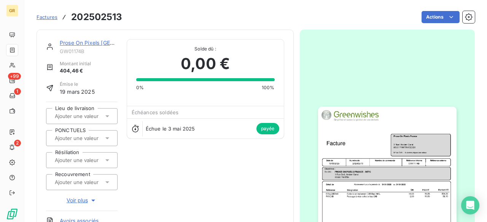
click at [348, 156] on img "button" at bounding box center [387, 204] width 138 height 195
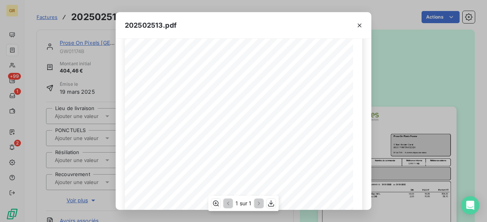
scroll to position [114, 0]
click at [363, 25] on icon "button" at bounding box center [360, 26] width 8 height 8
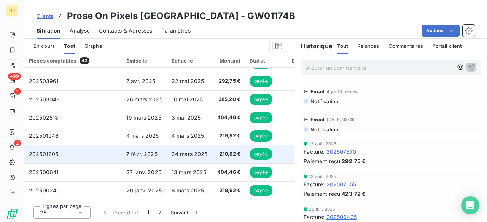
scroll to position [190, 0]
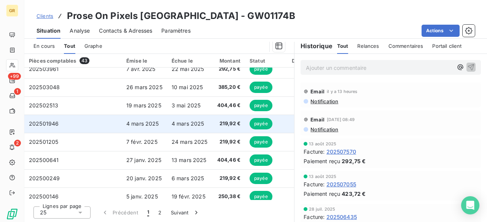
click at [183, 126] on span "4 mars 2025" at bounding box center [188, 124] width 33 height 6
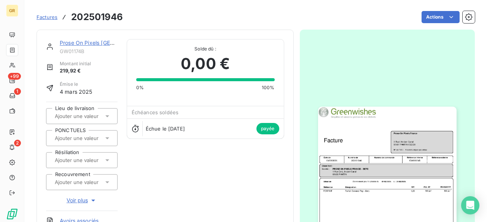
click at [367, 142] on img "button" at bounding box center [387, 204] width 138 height 195
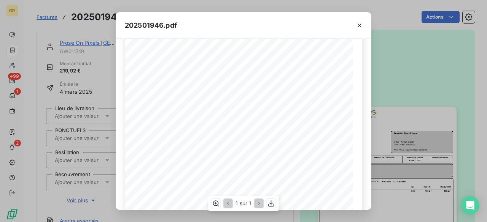
scroll to position [38, 0]
click at [361, 24] on icon "button" at bounding box center [360, 26] width 8 height 8
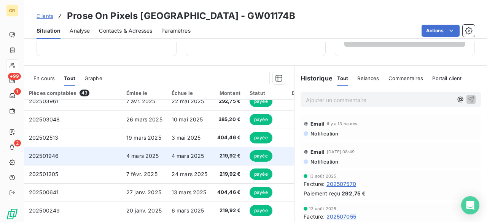
scroll to position [228, 0]
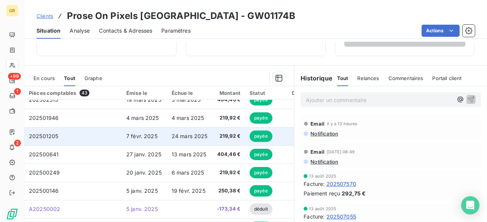
click at [179, 142] on td "24 mars 2025" at bounding box center [189, 136] width 45 height 18
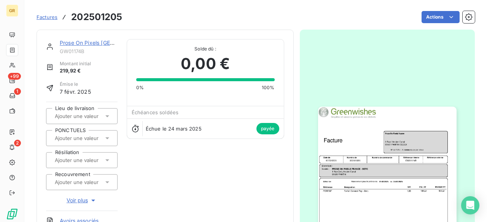
click at [380, 148] on img "button" at bounding box center [387, 204] width 138 height 195
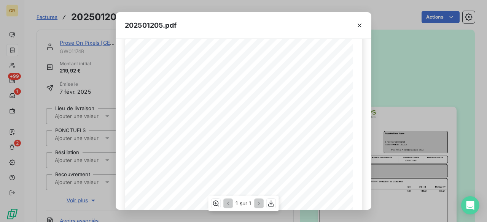
scroll to position [38, 0]
click at [357, 26] on icon "button" at bounding box center [360, 26] width 8 height 8
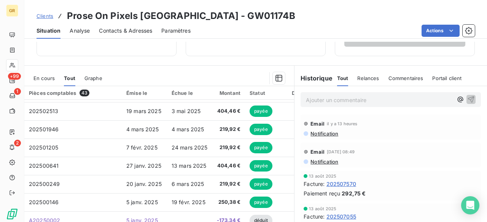
scroll to position [228, 0]
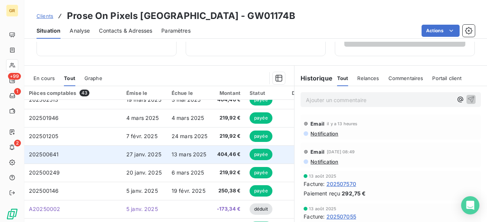
click at [230, 155] on span "404,46 €" at bounding box center [229, 155] width 24 height 8
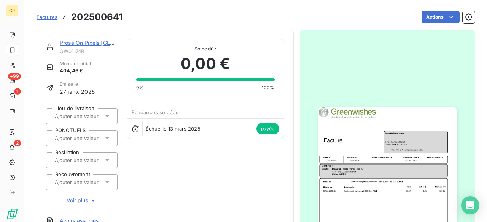
click at [359, 144] on img "button" at bounding box center [387, 204] width 138 height 195
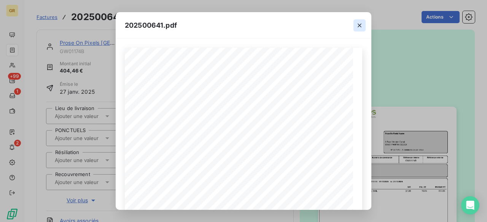
click at [360, 26] on icon "button" at bounding box center [360, 26] width 8 height 8
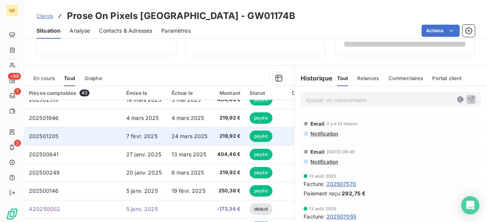
scroll to position [266, 0]
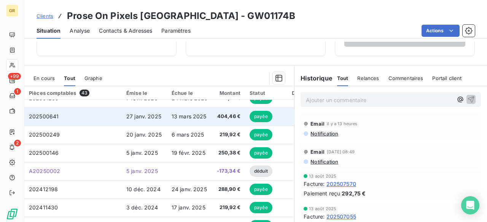
click at [159, 121] on td "27 janv. 2025" at bounding box center [144, 117] width 45 height 18
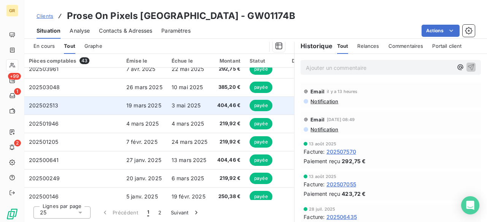
scroll to position [228, 0]
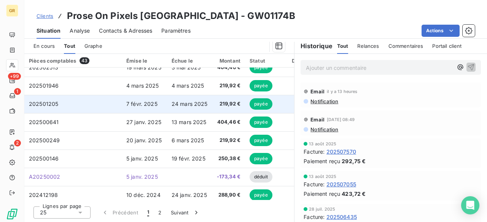
click at [184, 110] on td "24 mars 2025" at bounding box center [189, 104] width 45 height 18
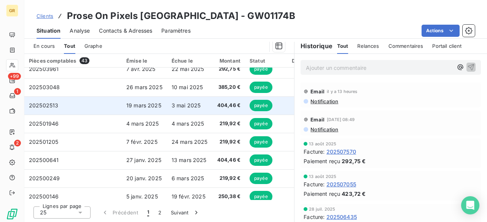
scroll to position [228, 0]
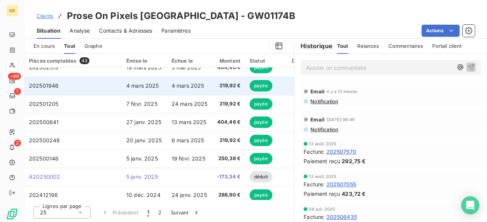
click at [176, 87] on span "4 mars 2025" at bounding box center [188, 86] width 33 height 6
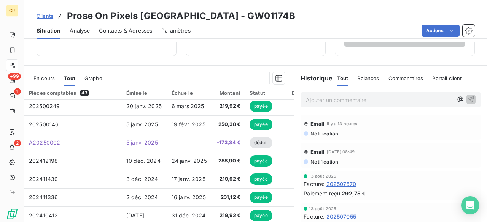
scroll to position [304, 0]
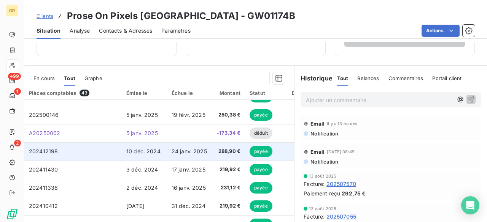
click at [177, 151] on span "24 janv. 2025" at bounding box center [189, 151] width 35 height 6
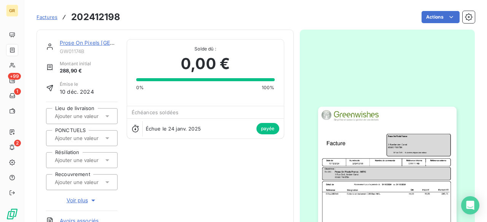
click at [378, 168] on img "button" at bounding box center [387, 204] width 138 height 195
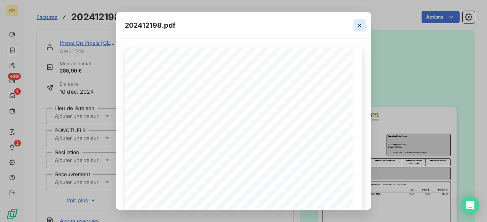
click at [364, 23] on button "button" at bounding box center [359, 25] width 12 height 12
